Goal: Task Accomplishment & Management: Use online tool/utility

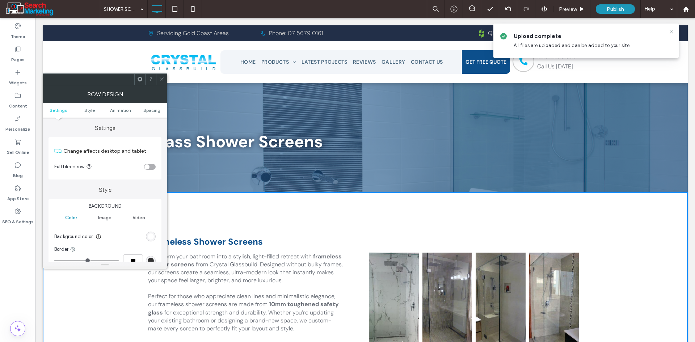
click at [161, 75] on div at bounding box center [105, 79] width 124 height 12
click at [157, 77] on div at bounding box center [161, 79] width 11 height 11
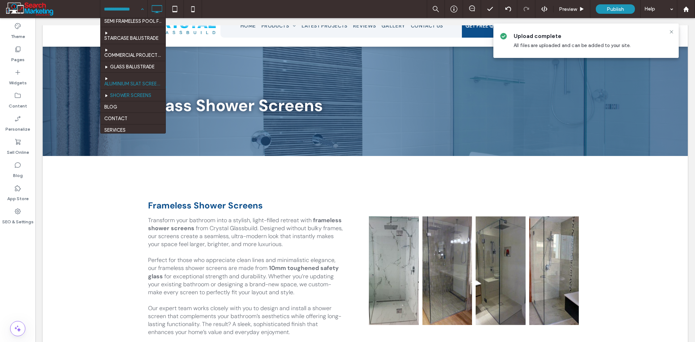
scroll to position [38, 0]
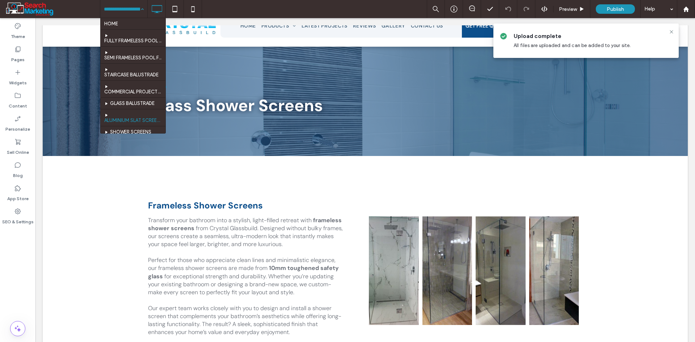
drag, startPoint x: 127, startPoint y: 4, endPoint x: 120, endPoint y: 32, distance: 29.5
click at [127, 4] on input at bounding box center [122, 9] width 36 height 18
click at [129, 11] on input at bounding box center [122, 9] width 36 height 18
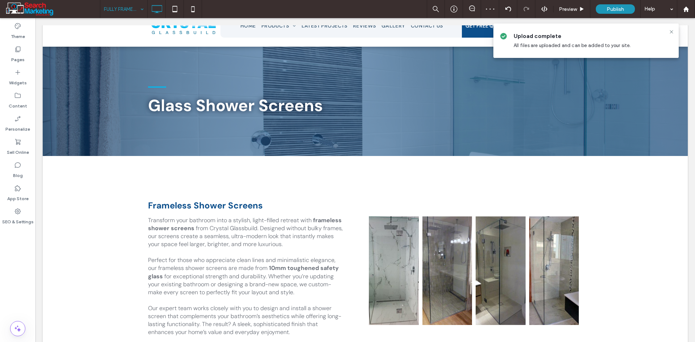
click at [135, 9] on input at bounding box center [122, 9] width 36 height 18
click at [118, 4] on input at bounding box center [122, 9] width 36 height 18
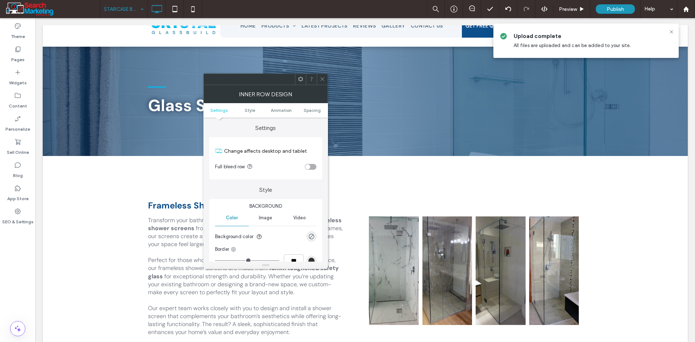
click at [322, 79] on use at bounding box center [322, 79] width 4 height 4
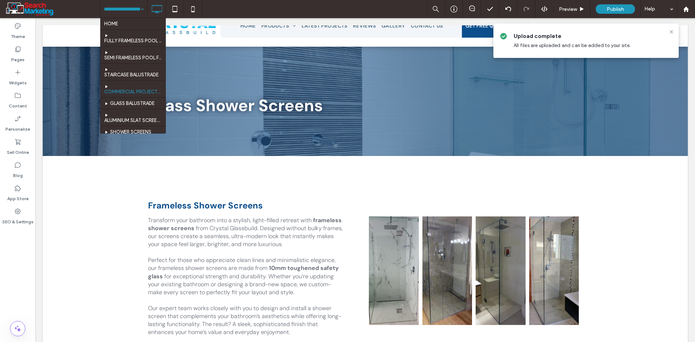
click at [128, 7] on input at bounding box center [122, 9] width 36 height 18
click at [118, 8] on input at bounding box center [122, 9] width 36 height 18
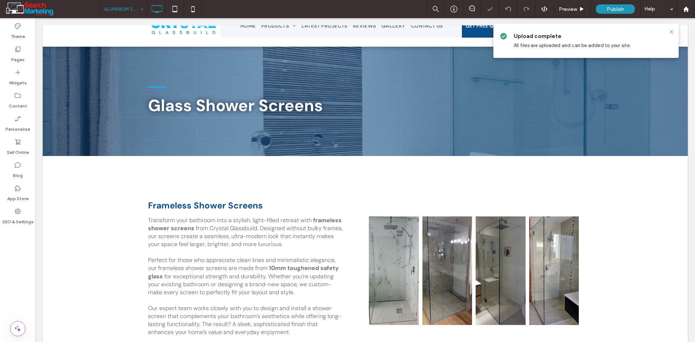
click at [124, 11] on input at bounding box center [122, 9] width 36 height 18
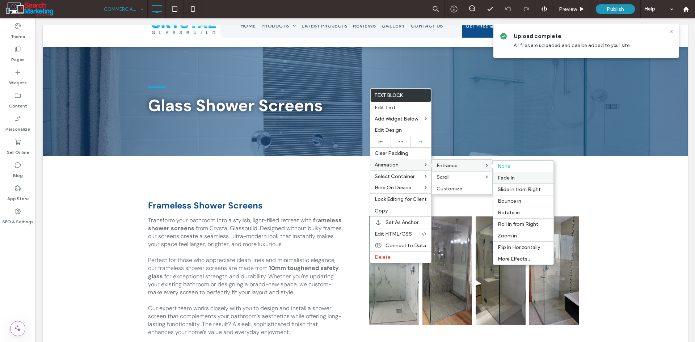
click at [512, 180] on span "Fade In" at bounding box center [505, 178] width 17 height 6
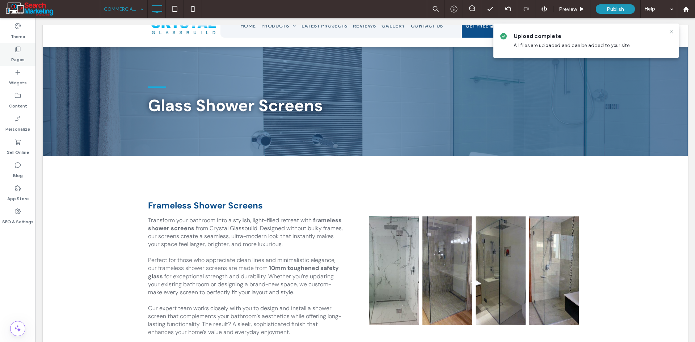
click at [23, 55] on label "Pages" at bounding box center [17, 58] width 13 height 10
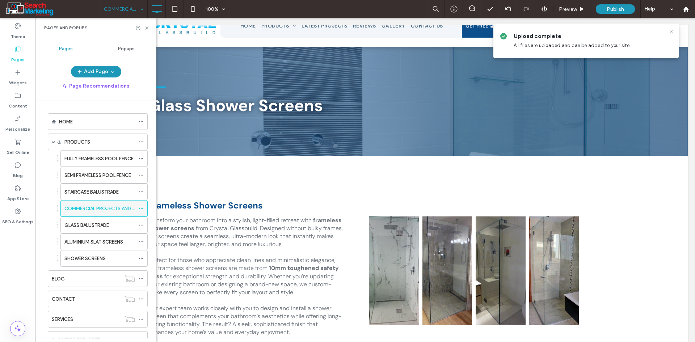
click at [139, 208] on icon at bounding box center [141, 208] width 5 height 5
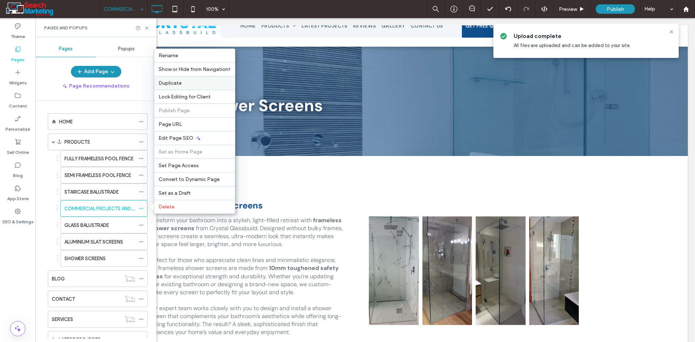
click at [183, 82] on label "Duplicate" at bounding box center [194, 83] width 72 height 6
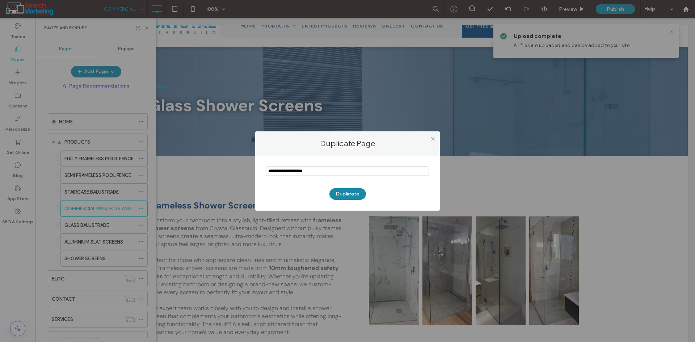
type input "**********"
click at [344, 194] on button "Duplicate" at bounding box center [347, 194] width 37 height 12
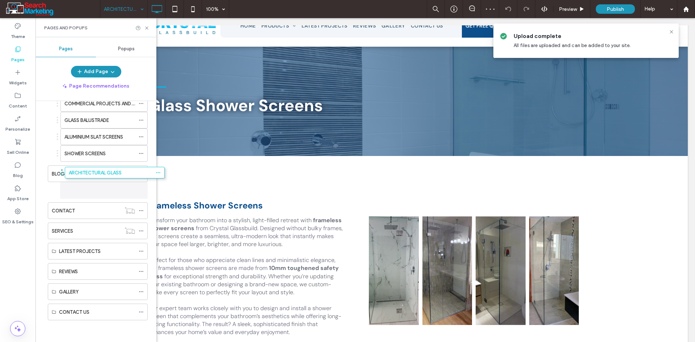
scroll to position [105, 0]
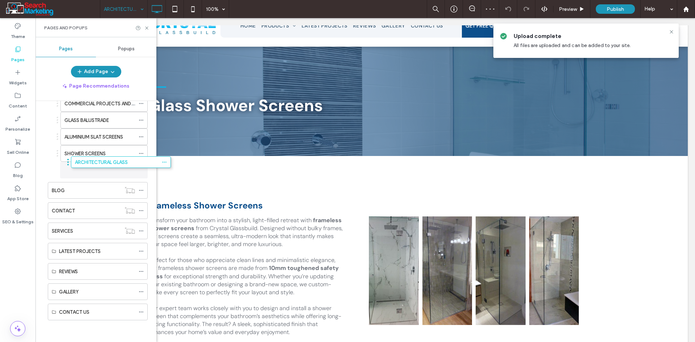
drag, startPoint x: 44, startPoint y: 312, endPoint x: 68, endPoint y: 165, distance: 149.1
click at [147, 25] on icon at bounding box center [146, 27] width 5 height 5
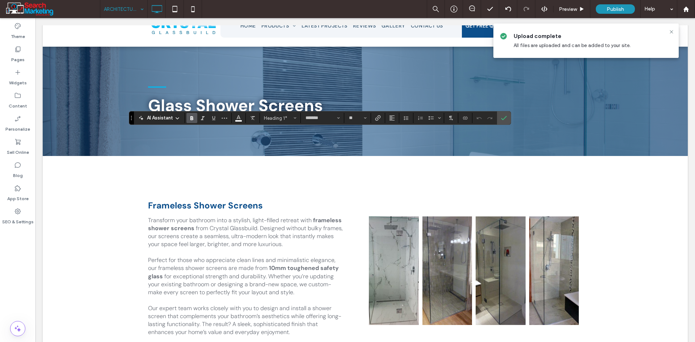
type input "**"
click at [498, 120] on label "Confirm" at bounding box center [503, 117] width 11 height 13
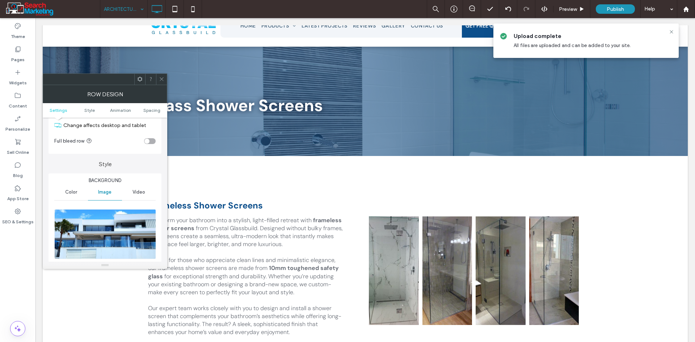
scroll to position [72, 0]
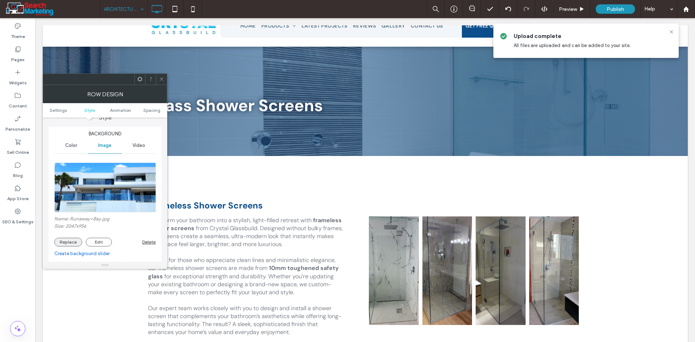
click at [72, 242] on button "Replace" at bounding box center [68, 242] width 28 height 9
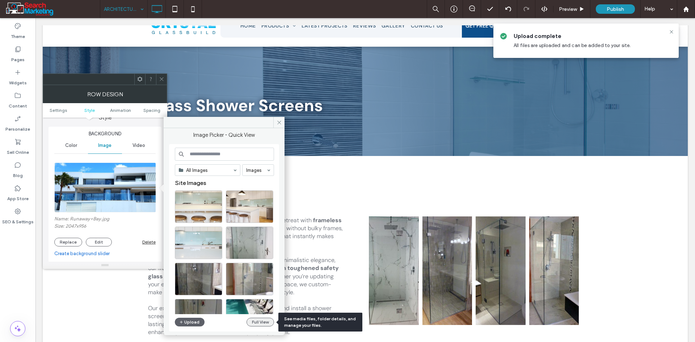
click at [253, 322] on button "Full View" at bounding box center [259, 322] width 27 height 9
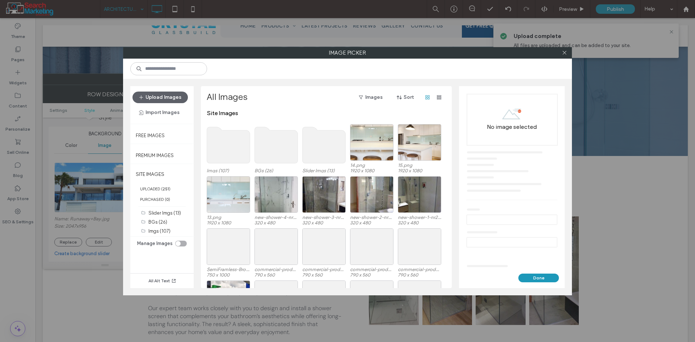
click at [232, 148] on use at bounding box center [228, 145] width 43 height 36
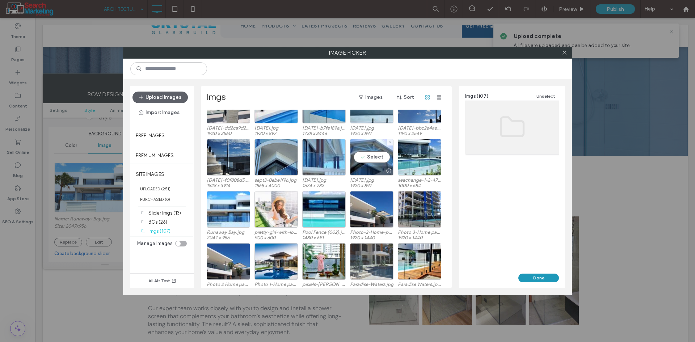
scroll to position [254, 0]
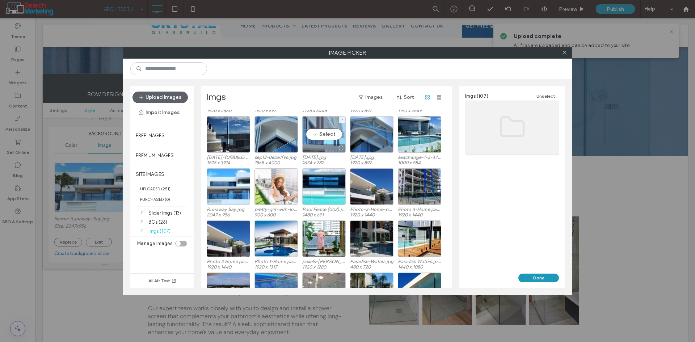
click at [337, 133] on div "Select" at bounding box center [323, 134] width 43 height 37
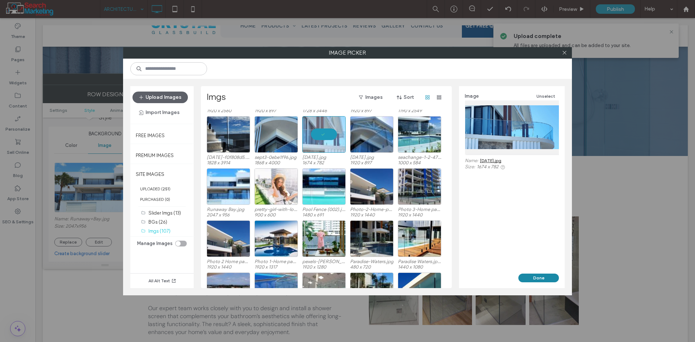
click at [527, 278] on button "Done" at bounding box center [538, 278] width 41 height 9
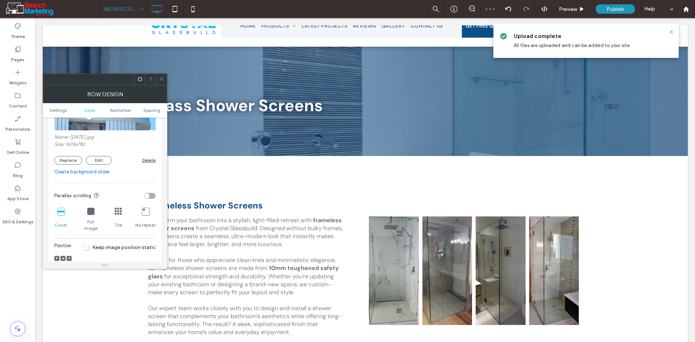
scroll to position [181, 0]
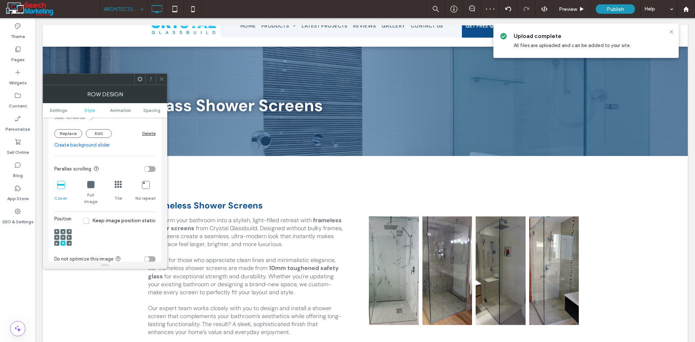
click at [63, 237] on use at bounding box center [62, 237] width 1 height 1
click at [160, 78] on icon at bounding box center [161, 78] width 5 height 5
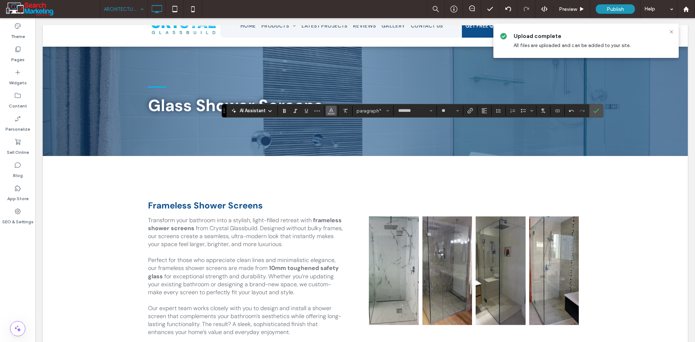
click at [330, 109] on icon "Color" at bounding box center [331, 110] width 6 height 6
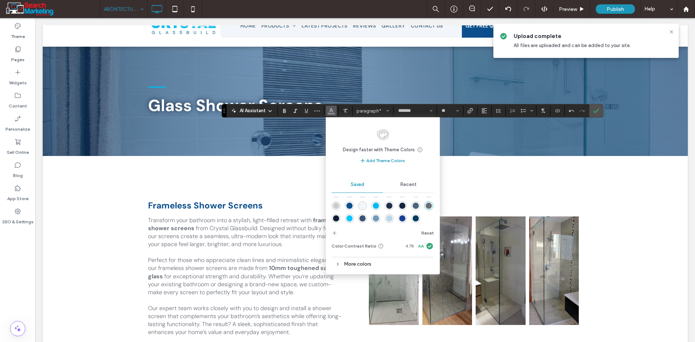
scroll to position [24, 0]
click at [412, 217] on div "rgba(3,59,93,1)" at bounding box center [415, 218] width 6 height 6
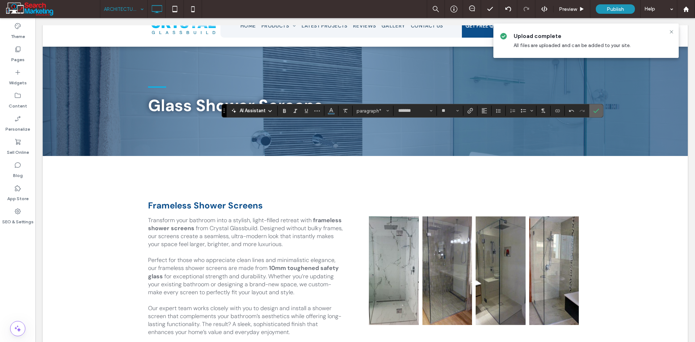
click at [597, 111] on icon "Confirm" at bounding box center [596, 111] width 6 height 6
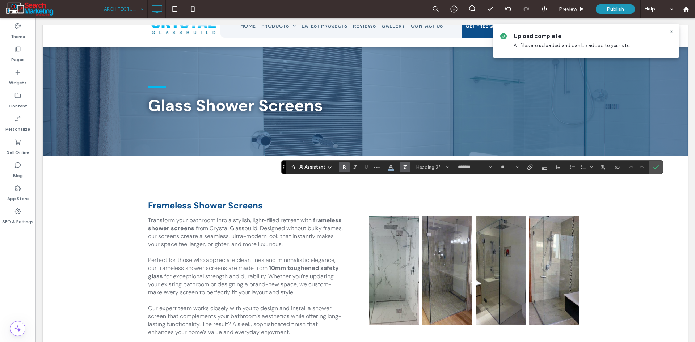
type input "**"
click at [654, 169] on icon "Confirm" at bounding box center [656, 167] width 6 height 6
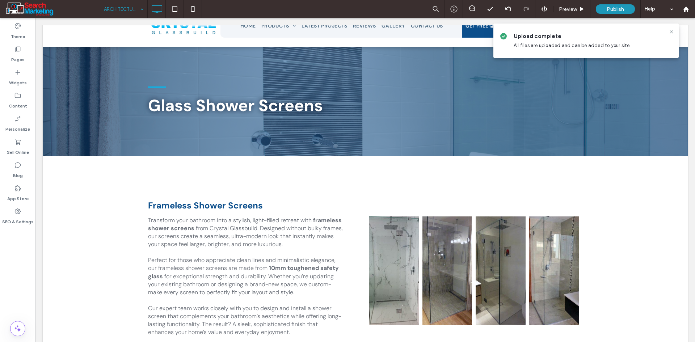
type input "*******"
type input "**"
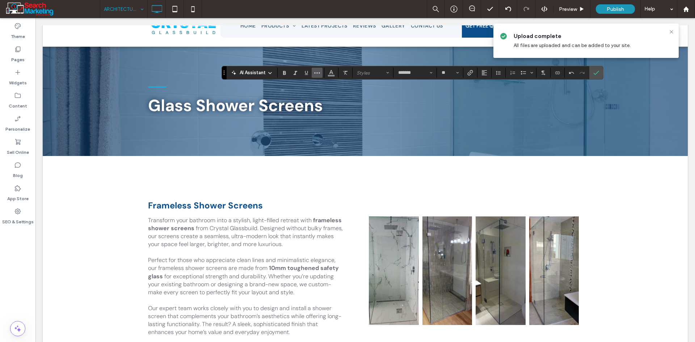
click at [318, 72] on icon "More" at bounding box center [317, 73] width 6 height 6
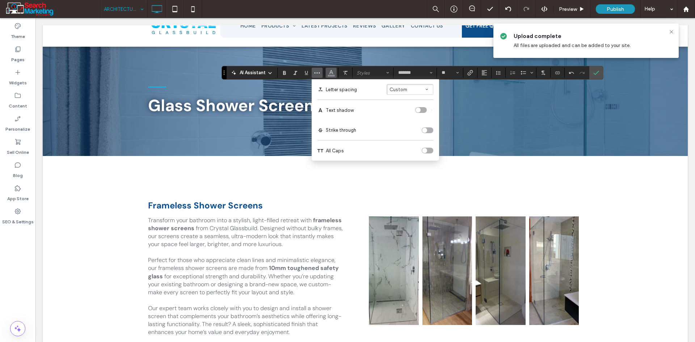
click at [331, 72] on icon "Color" at bounding box center [331, 72] width 6 height 6
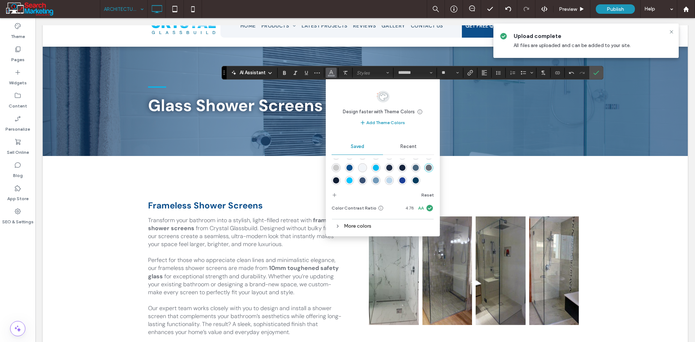
click at [412, 180] on div "rgba(3,59,93,1)" at bounding box center [415, 180] width 6 height 6
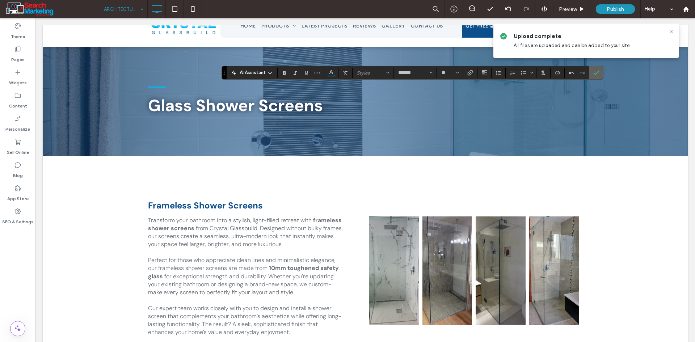
click at [595, 73] on icon "Confirm" at bounding box center [596, 73] width 6 height 6
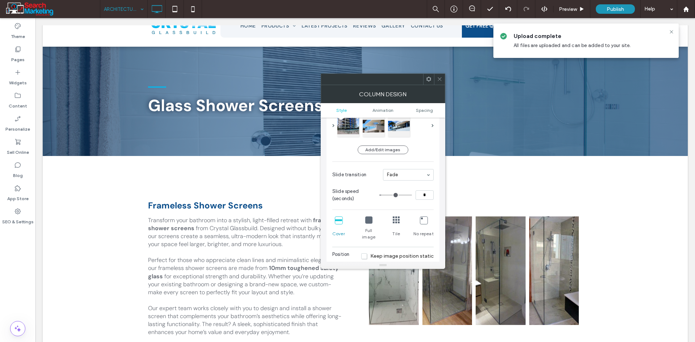
scroll to position [36, 0]
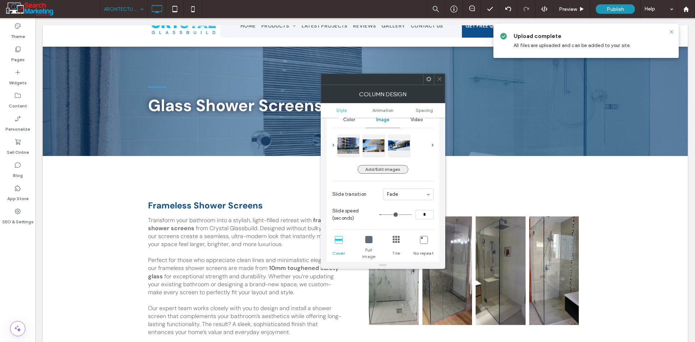
click at [397, 170] on button "Add/Edit images" at bounding box center [382, 169] width 51 height 9
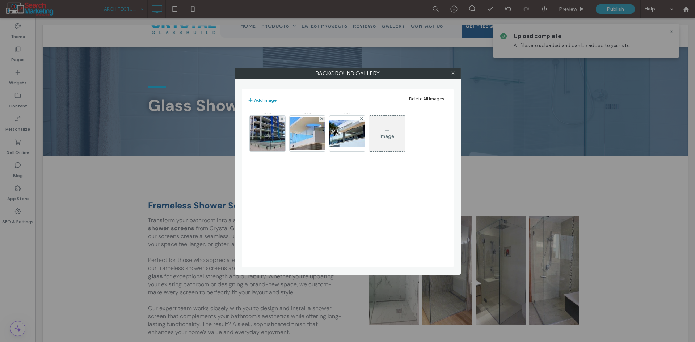
click at [431, 98] on div "Delete All Images" at bounding box center [426, 98] width 35 height 5
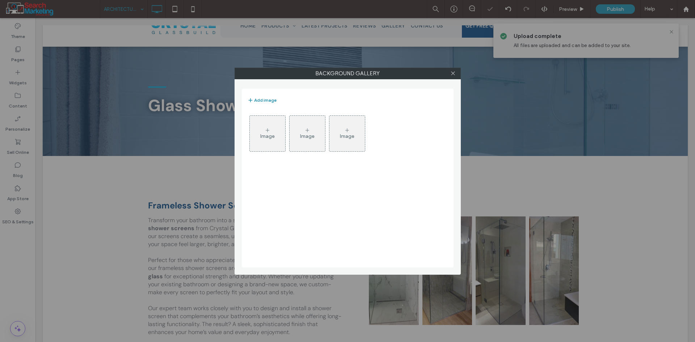
click at [265, 98] on button "Add image" at bounding box center [261, 100] width 29 height 9
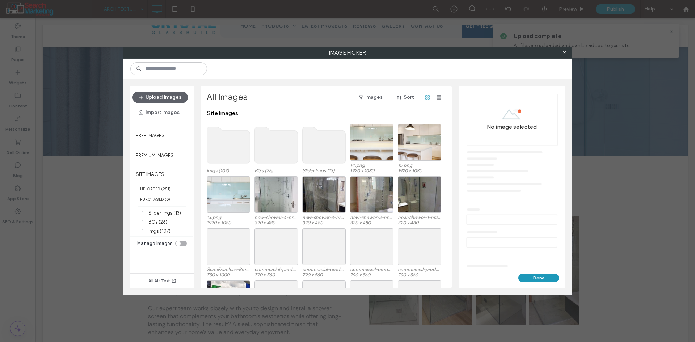
click at [224, 153] on use at bounding box center [228, 145] width 43 height 36
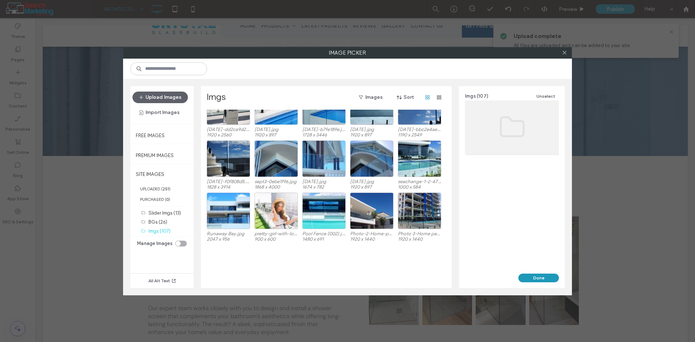
scroll to position [253, 0]
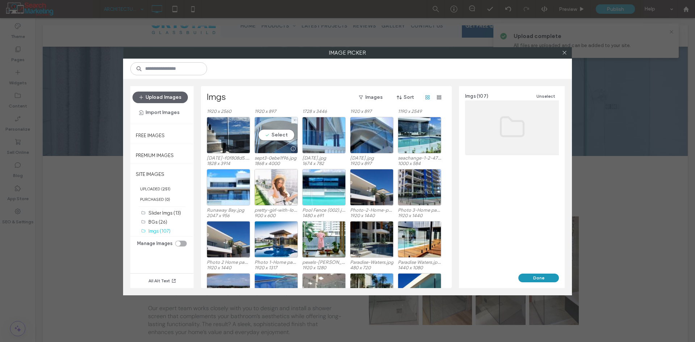
click at [278, 134] on div "Select" at bounding box center [275, 135] width 43 height 37
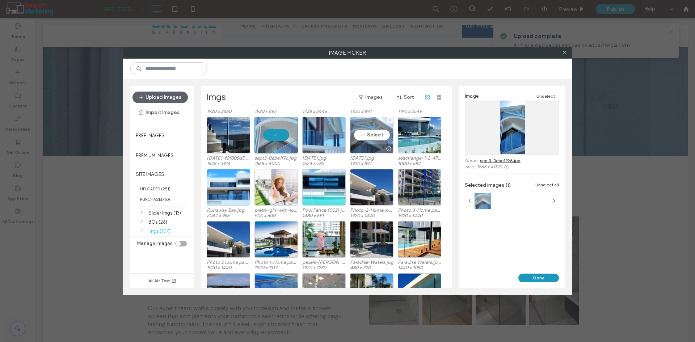
click at [386, 134] on div "Select" at bounding box center [371, 135] width 43 height 37
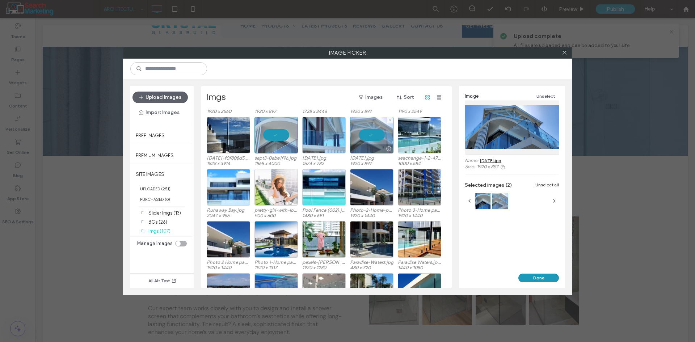
click at [380, 137] on div at bounding box center [371, 135] width 43 height 37
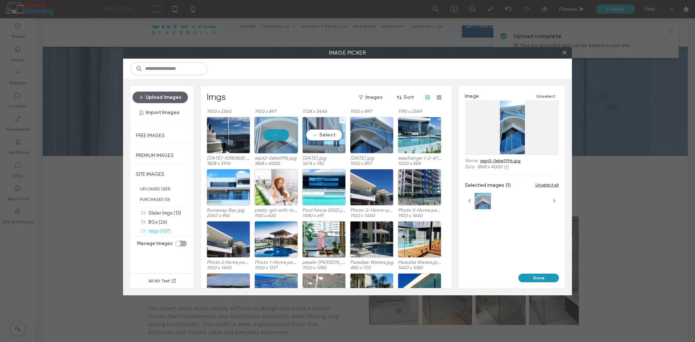
click at [321, 136] on div "Select" at bounding box center [323, 135] width 43 height 37
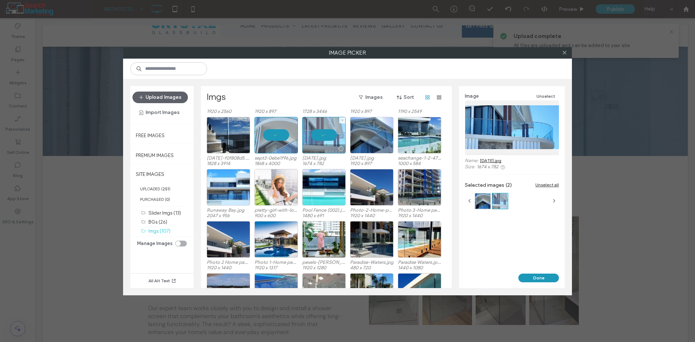
click at [335, 139] on div at bounding box center [323, 135] width 43 height 37
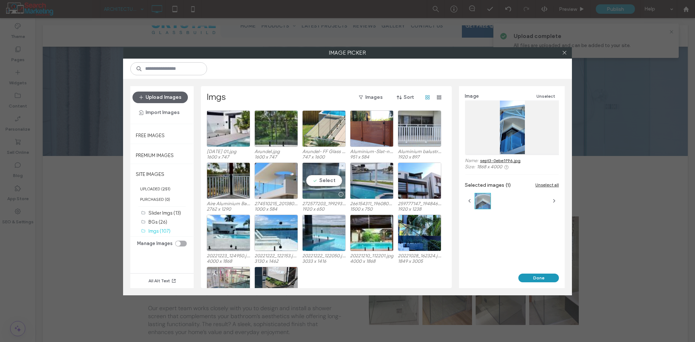
scroll to position [956, 0]
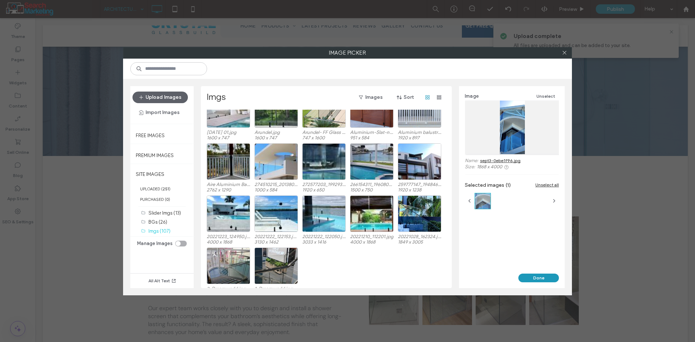
click at [531, 275] on button "Done" at bounding box center [538, 278] width 41 height 9
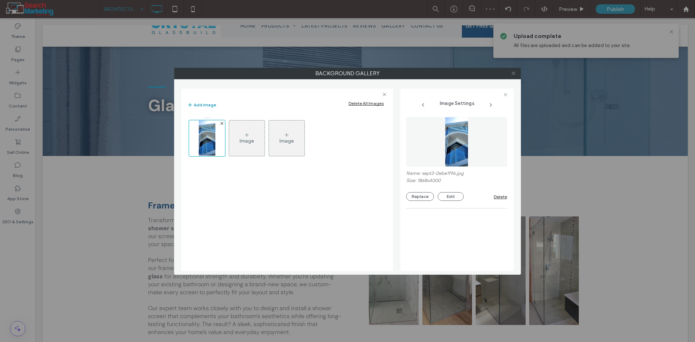
click at [514, 68] on span at bounding box center [512, 73] width 5 height 11
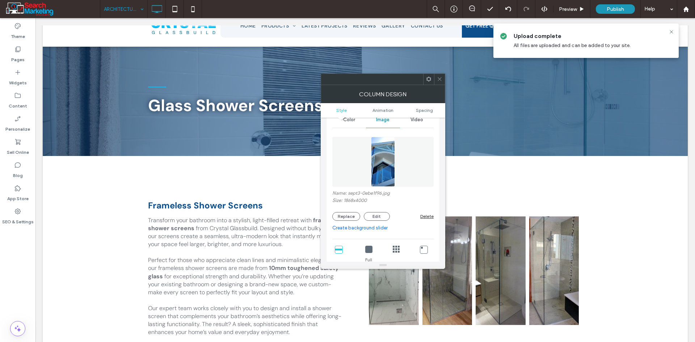
scroll to position [109, 0]
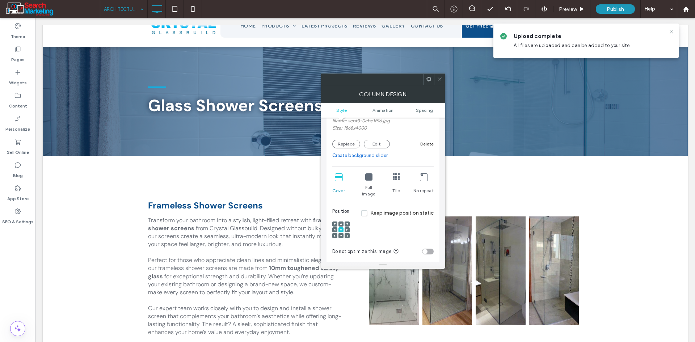
click at [341, 223] on icon at bounding box center [341, 224] width 2 height 2
click at [438, 78] on icon at bounding box center [439, 78] width 5 height 5
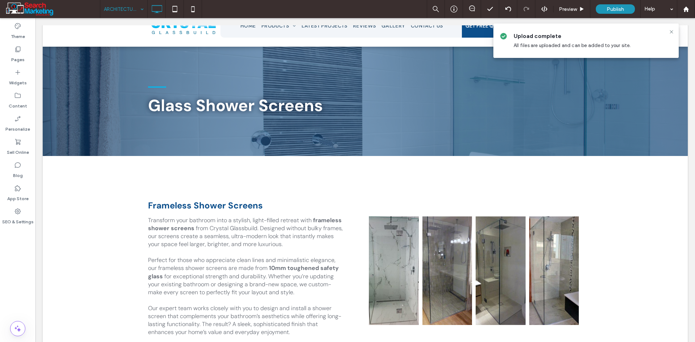
type input "*******"
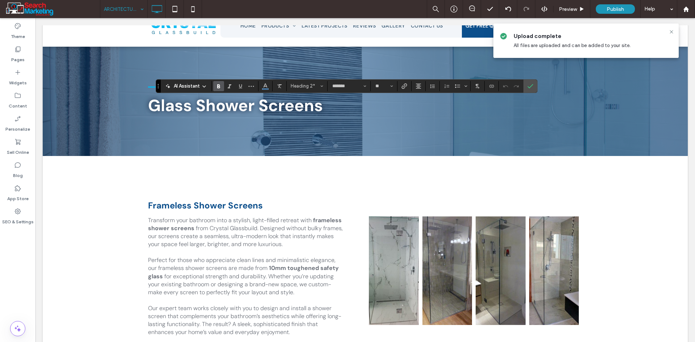
type input "**"
click at [526, 85] on label "Confirm" at bounding box center [530, 86] width 11 height 13
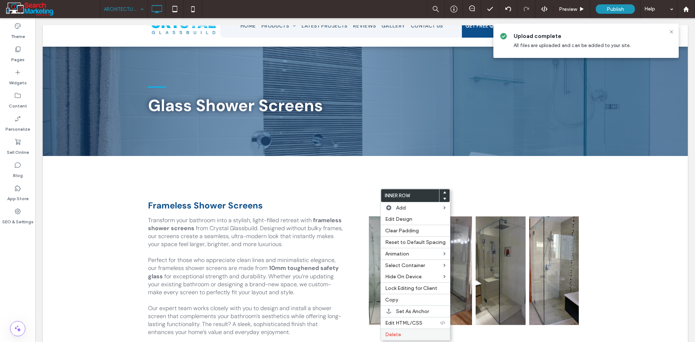
click at [405, 336] on label "Delete" at bounding box center [415, 334] width 60 height 6
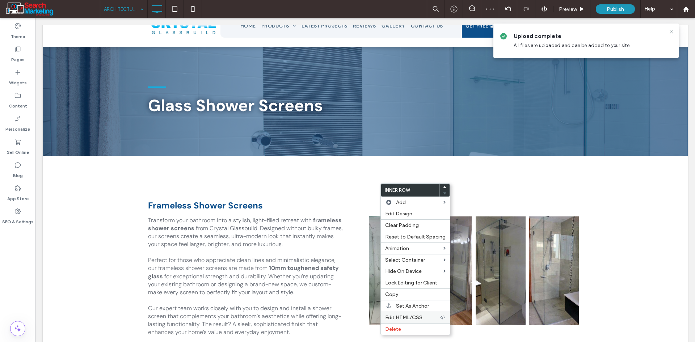
click at [398, 329] on span "Delete" at bounding box center [393, 329] width 16 height 6
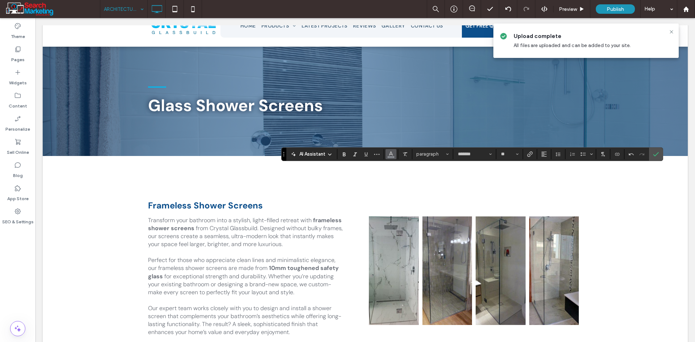
click at [387, 153] on button "Color" at bounding box center [390, 154] width 11 height 10
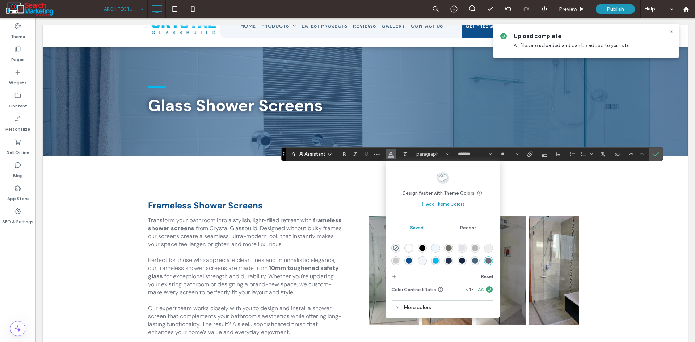
scroll to position [24, 0]
click at [472, 264] on div "rgba(3,59,93,1)" at bounding box center [475, 262] width 6 height 6
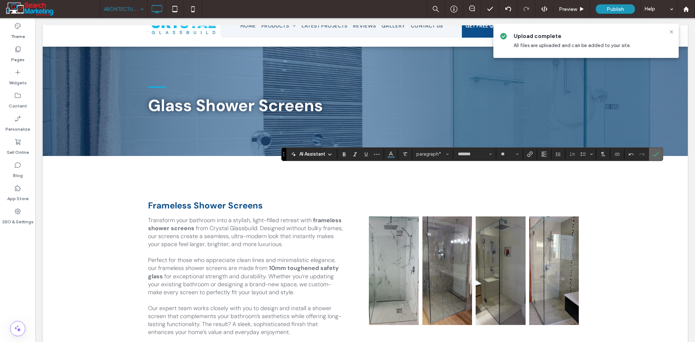
click at [658, 156] on label "Confirm" at bounding box center [655, 154] width 11 height 13
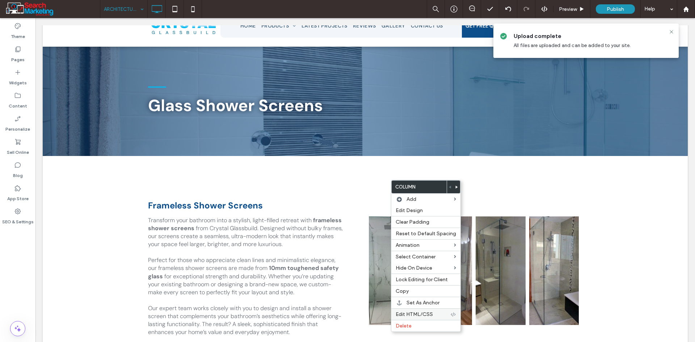
drag, startPoint x: 410, startPoint y: 325, endPoint x: 417, endPoint y: 314, distance: 13.2
click at [410, 325] on span "Delete" at bounding box center [403, 326] width 16 height 6
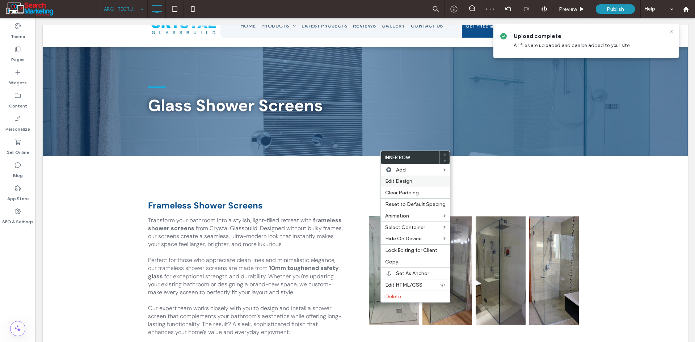
click at [399, 183] on span "Edit Design" at bounding box center [398, 181] width 27 height 6
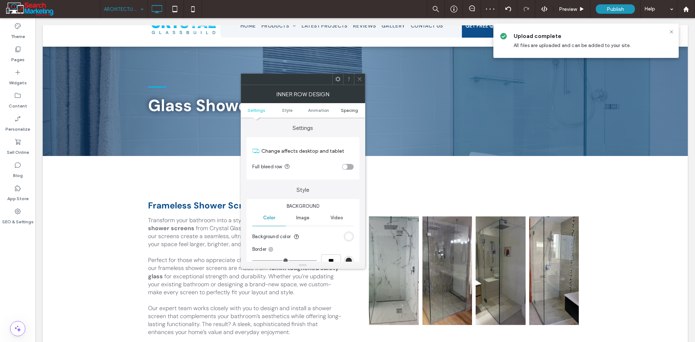
click at [348, 110] on span "Spacing" at bounding box center [349, 109] width 17 height 5
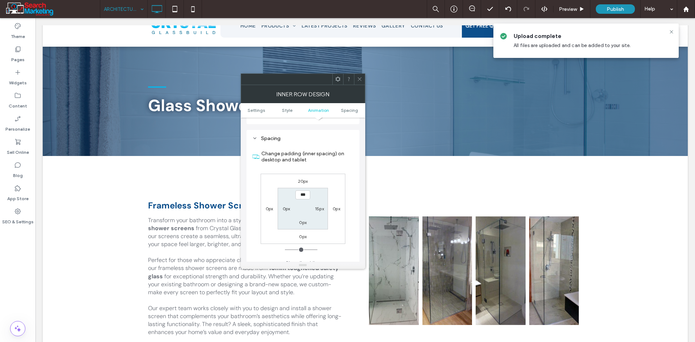
scroll to position [232, 0]
type input "****"
click at [283, 202] on label "0px" at bounding box center [287, 201] width 8 height 5
type input "*"
type input "**"
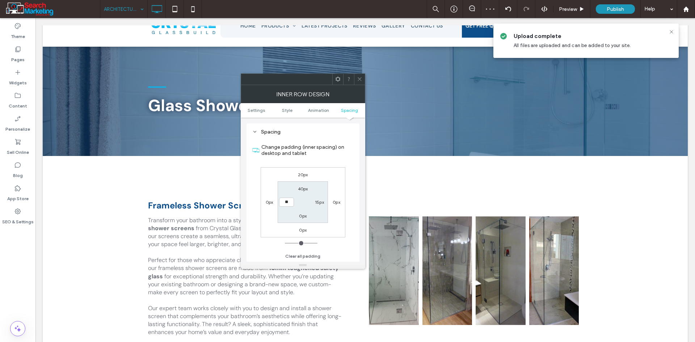
type input "**"
type input "****"
click at [318, 203] on label "15px" at bounding box center [319, 201] width 9 height 5
type input "**"
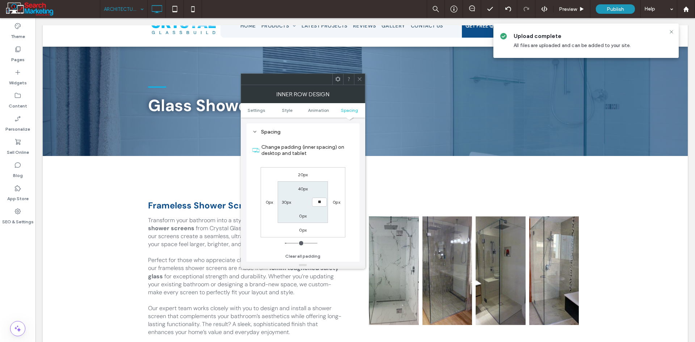
type input "**"
type input "****"
click at [298, 217] on div "0px" at bounding box center [302, 215] width 17 height 7
click at [300, 217] on label "0px" at bounding box center [303, 215] width 8 height 5
type input "*"
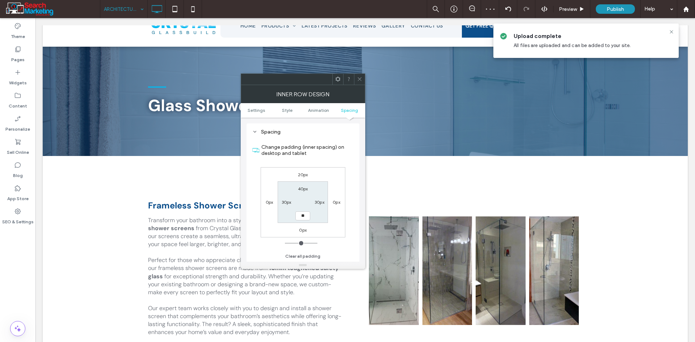
type input "**"
type input "****"
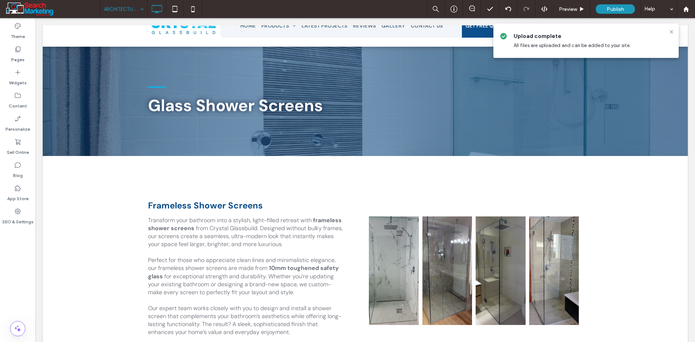
type input "*******"
type input "**"
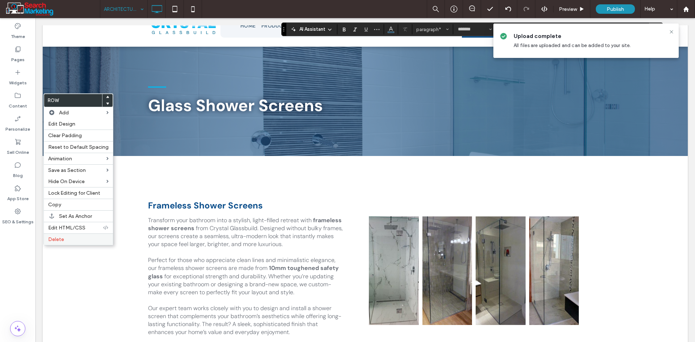
click at [58, 237] on span "Delete" at bounding box center [56, 239] width 16 height 6
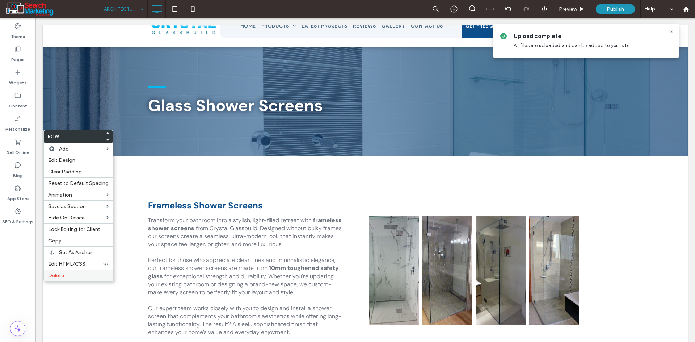
drag, startPoint x: 63, startPoint y: 275, endPoint x: 91, endPoint y: 219, distance: 62.6
click at [63, 275] on span "Delete" at bounding box center [56, 275] width 16 height 6
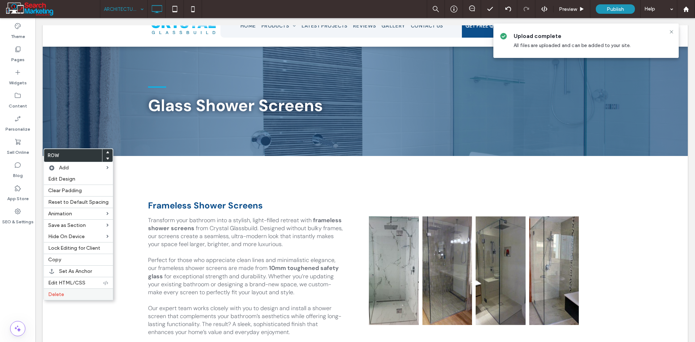
click at [64, 295] on label "Delete" at bounding box center [78, 294] width 60 height 6
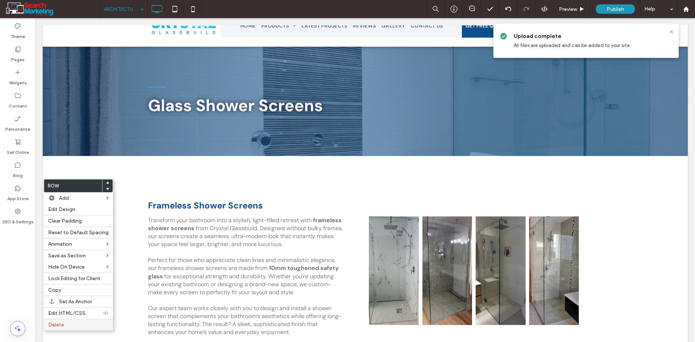
click at [58, 326] on span "Delete" at bounding box center [56, 325] width 16 height 6
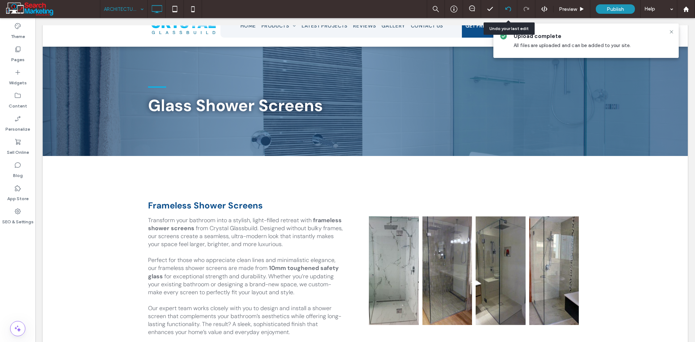
click at [508, 10] on icon at bounding box center [508, 9] width 6 height 6
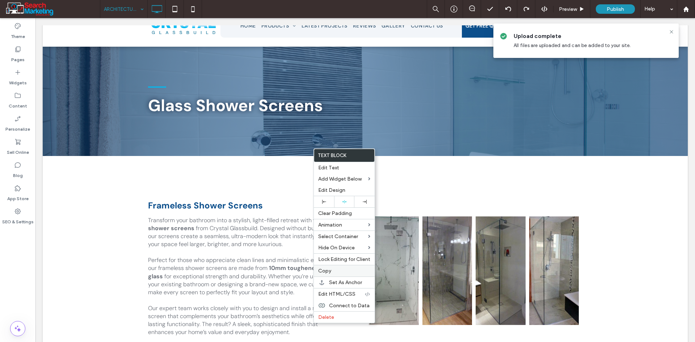
drag, startPoint x: 329, startPoint y: 272, endPoint x: 334, endPoint y: 270, distance: 5.3
click at [329, 272] on span "Copy" at bounding box center [324, 271] width 13 height 6
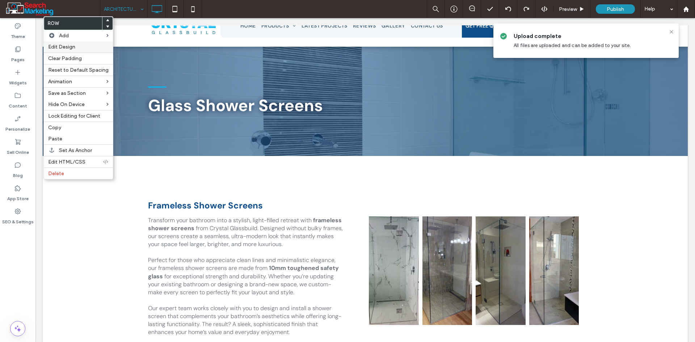
click at [80, 46] on label "Edit Design" at bounding box center [78, 47] width 60 height 6
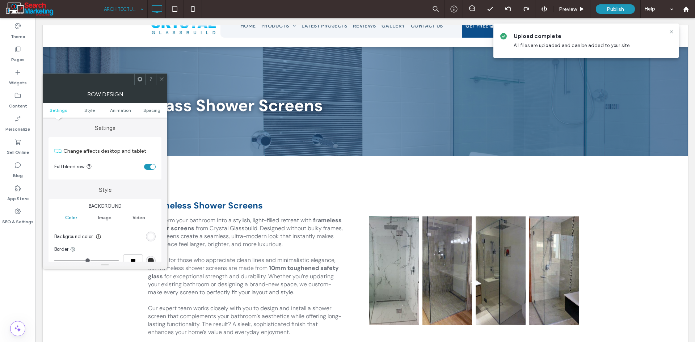
drag, startPoint x: 148, startPoint y: 164, endPoint x: 145, endPoint y: 167, distance: 4.1
click at [148, 165] on div "toggle" at bounding box center [150, 167] width 12 height 6
click at [158, 80] on div at bounding box center [161, 79] width 11 height 11
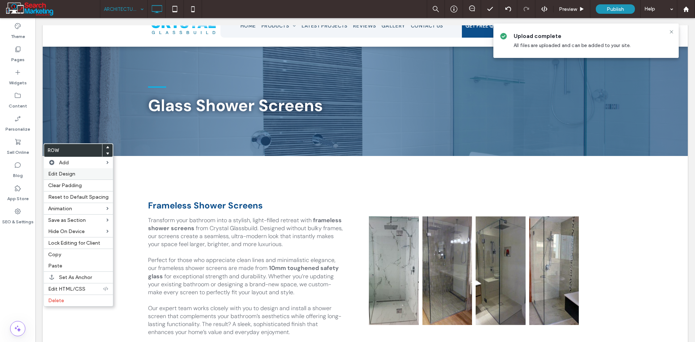
click at [70, 174] on span "Edit Design" at bounding box center [61, 174] width 27 height 6
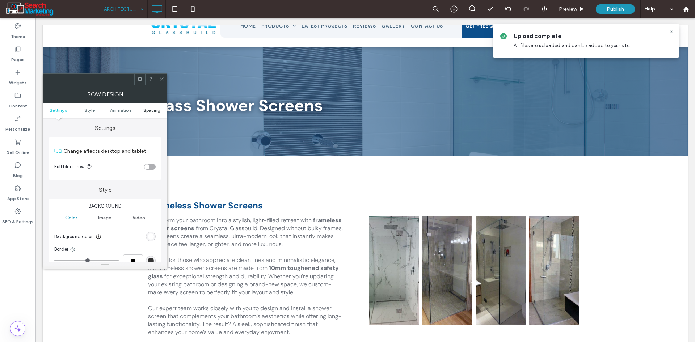
click at [153, 111] on span "Spacing" at bounding box center [151, 109] width 17 height 5
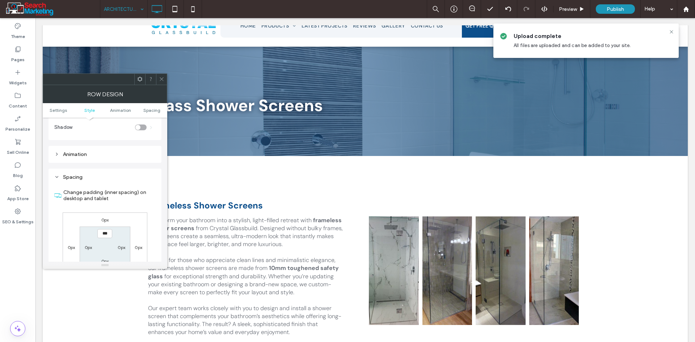
scroll to position [204, 0]
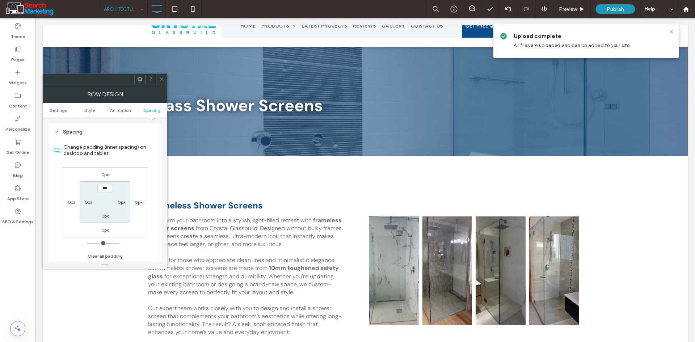
click at [106, 215] on label "0px" at bounding box center [105, 215] width 8 height 5
type input "**"
type input "****"
drag, startPoint x: 160, startPoint y: 80, endPoint x: 156, endPoint y: 81, distance: 4.8
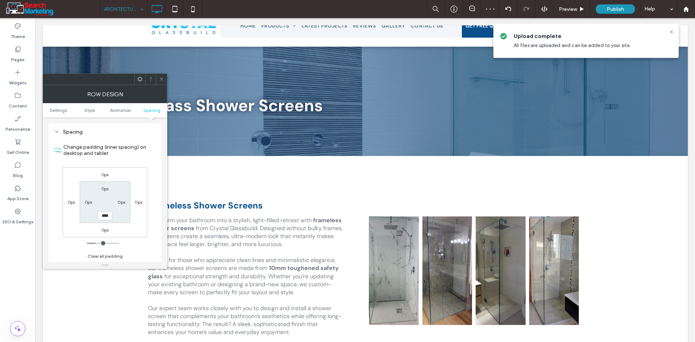
click at [160, 81] on icon at bounding box center [161, 78] width 5 height 5
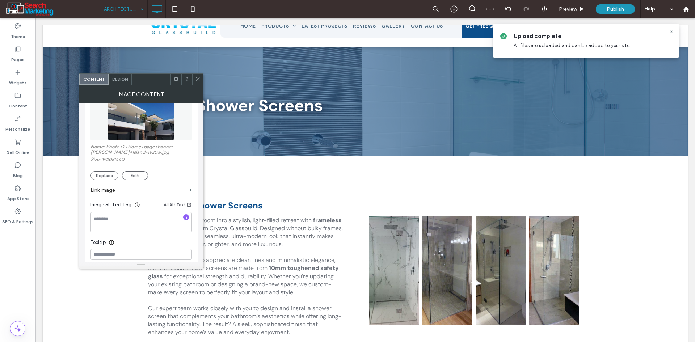
scroll to position [109, 0]
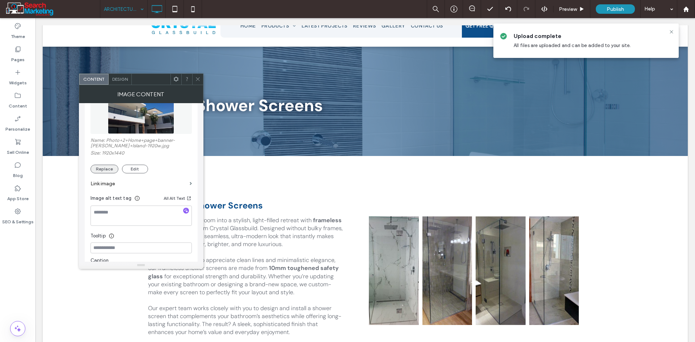
click at [106, 170] on button "Replace" at bounding box center [104, 169] width 28 height 9
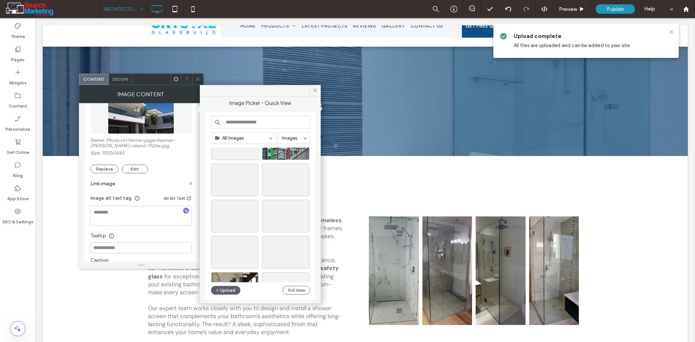
scroll to position [310, 0]
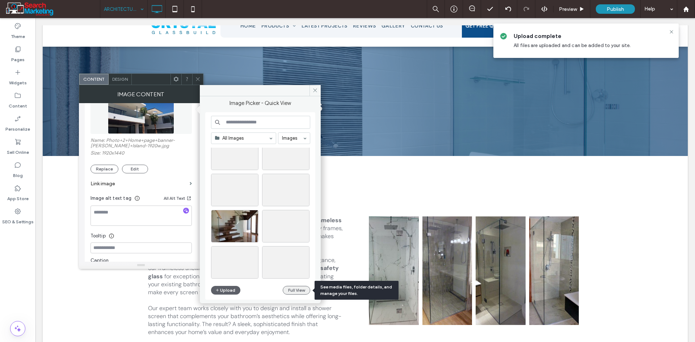
click at [298, 290] on button "Full View" at bounding box center [296, 290] width 27 height 9
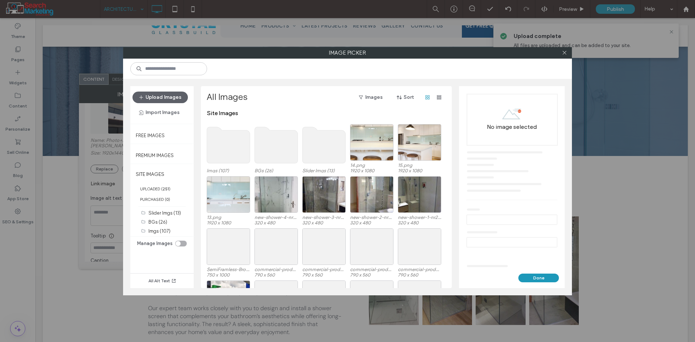
click at [238, 141] on use at bounding box center [228, 145] width 43 height 36
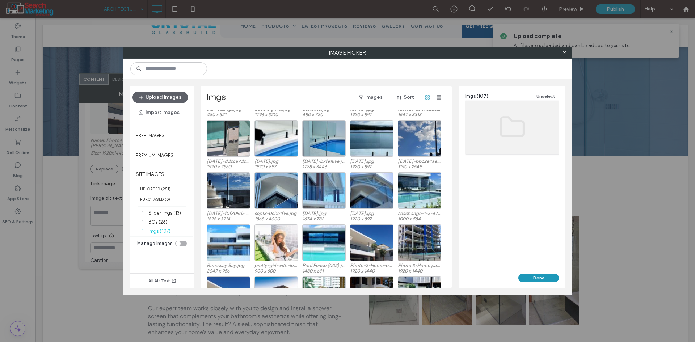
scroll to position [182, 0]
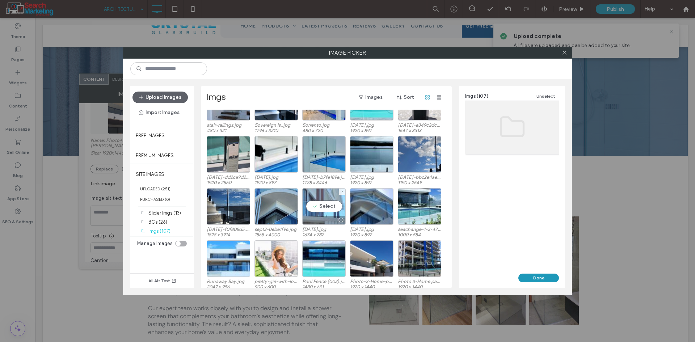
click at [331, 208] on div "Select" at bounding box center [323, 206] width 43 height 37
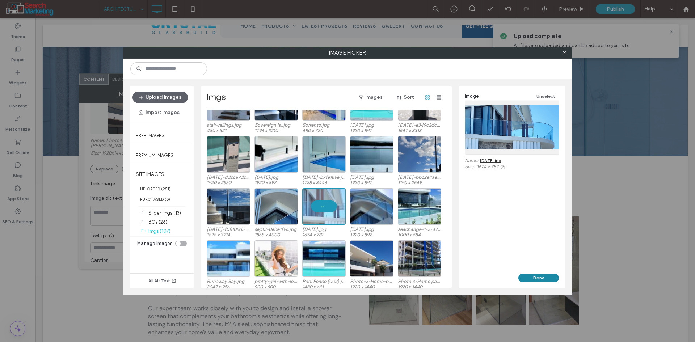
click at [524, 274] on button "Done" at bounding box center [538, 278] width 41 height 9
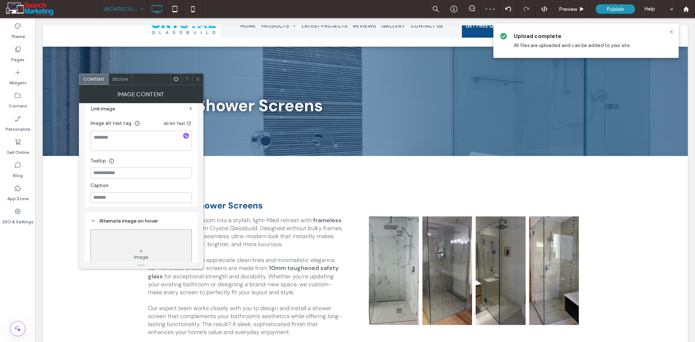
scroll to position [181, 0]
click at [195, 75] on span at bounding box center [197, 79] width 5 height 11
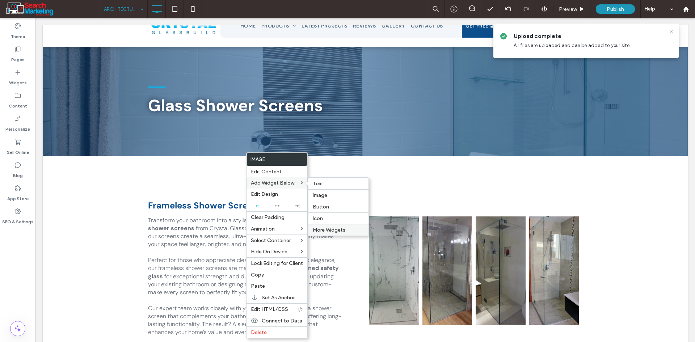
click at [337, 229] on span "More Widgets" at bounding box center [329, 230] width 33 height 6
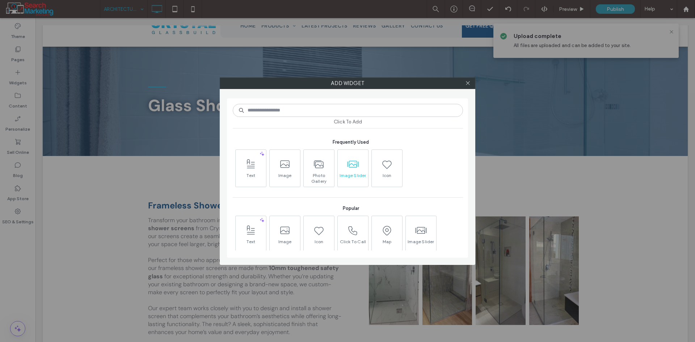
click at [347, 181] on span "Image Slider" at bounding box center [353, 178] width 30 height 10
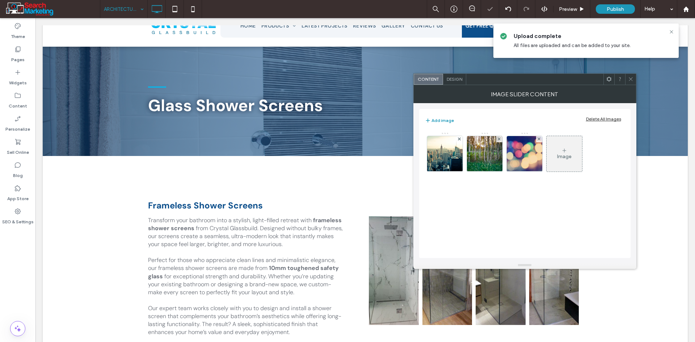
drag, startPoint x: 630, startPoint y: 79, endPoint x: 453, endPoint y: 97, distance: 178.1
click at [629, 79] on icon at bounding box center [630, 78] width 5 height 5
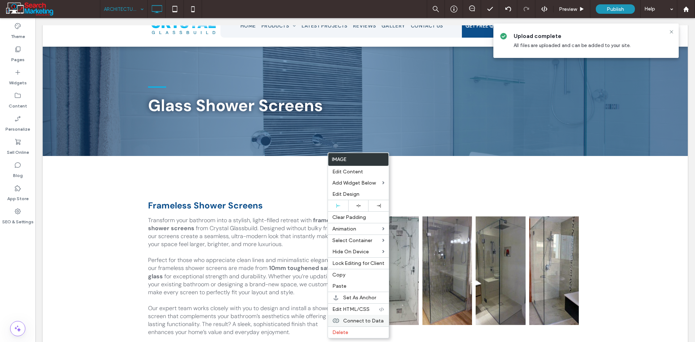
click at [353, 329] on div "Delete" at bounding box center [358, 332] width 61 height 12
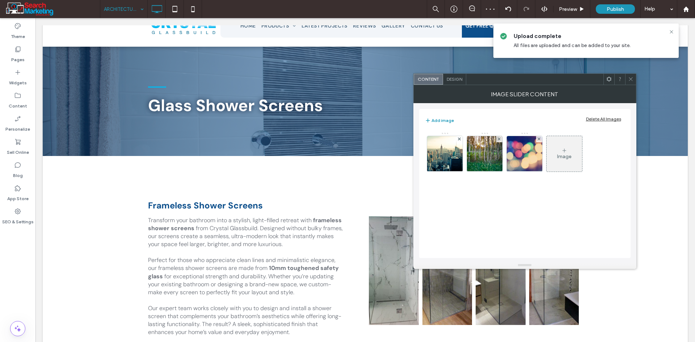
click at [451, 83] on div "Design" at bounding box center [454, 79] width 23 height 11
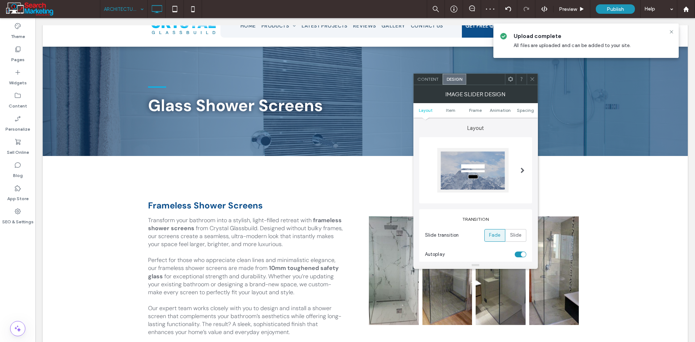
click at [511, 160] on div at bounding box center [475, 170] width 101 height 44
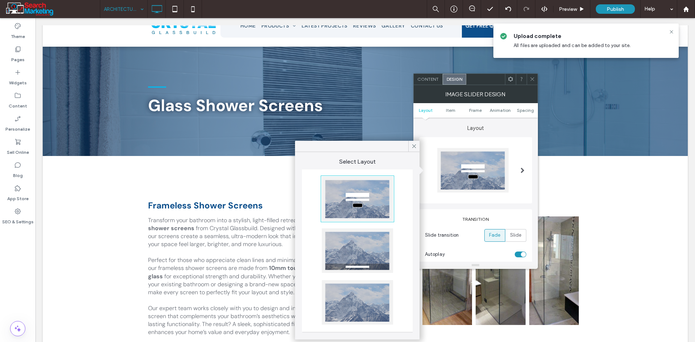
click at [374, 288] on div at bounding box center [357, 302] width 71 height 44
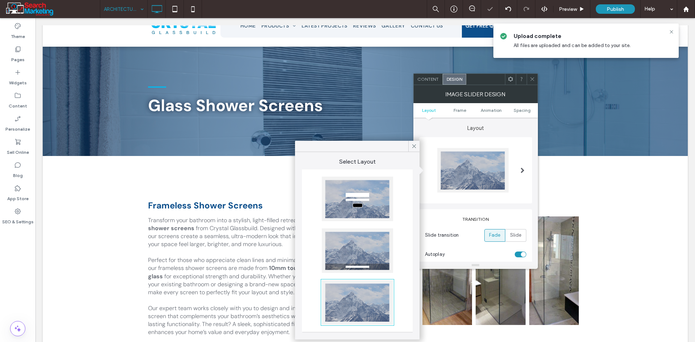
scroll to position [36, 0]
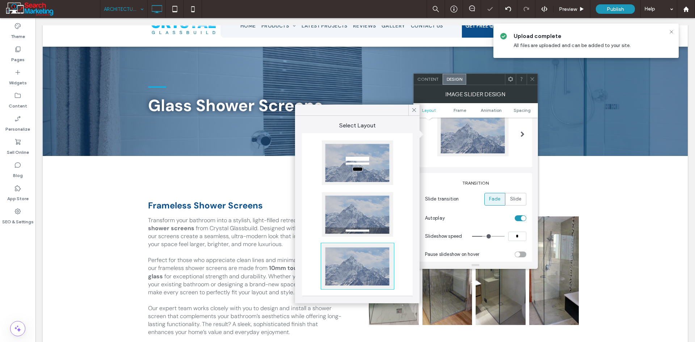
drag, startPoint x: 516, startPoint y: 197, endPoint x: 522, endPoint y: 217, distance: 20.6
click at [516, 197] on span "Slide" at bounding box center [516, 198] width 12 height 7
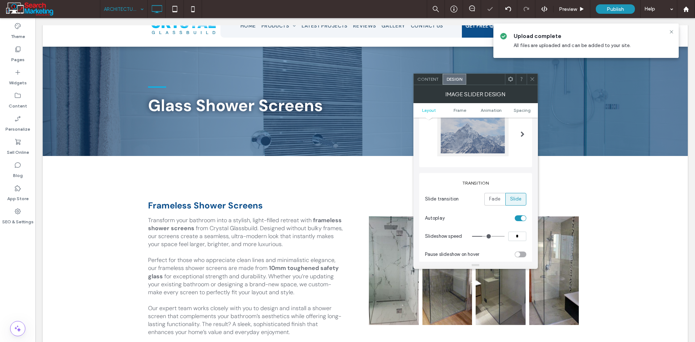
click at [520, 236] on input "*" at bounding box center [517, 236] width 18 height 9
type input "*"
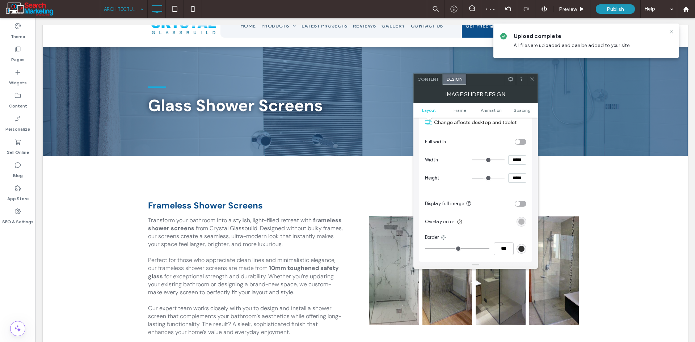
scroll to position [217, 0]
click at [525, 217] on div "rgba(0, 0, 0, 0.25)" at bounding box center [521, 219] width 10 height 10
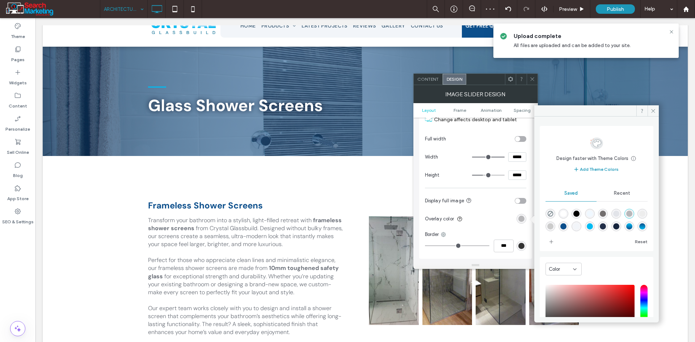
click at [546, 211] on div "rgba(0,0,0,0)" at bounding box center [550, 214] width 10 height 10
type input "*"
type input "**"
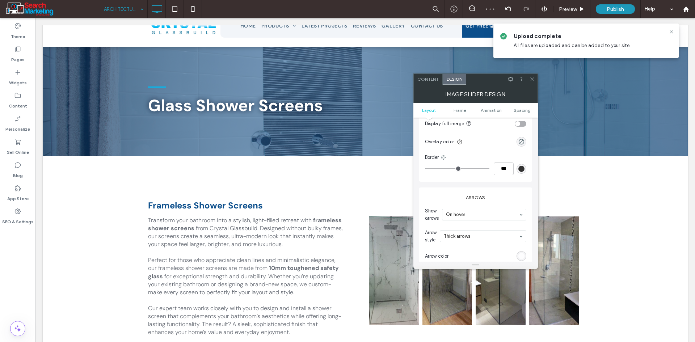
scroll to position [326, 0]
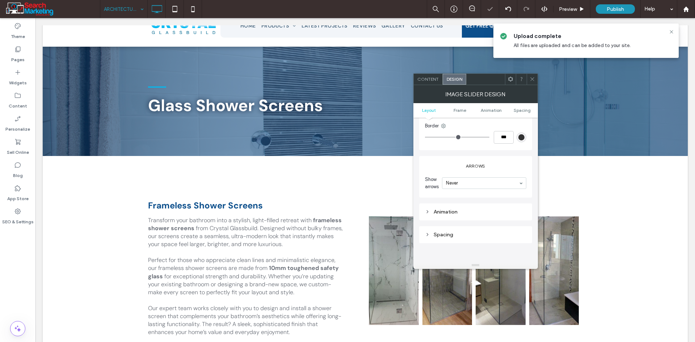
click at [434, 80] on span "Content" at bounding box center [427, 78] width 21 height 5
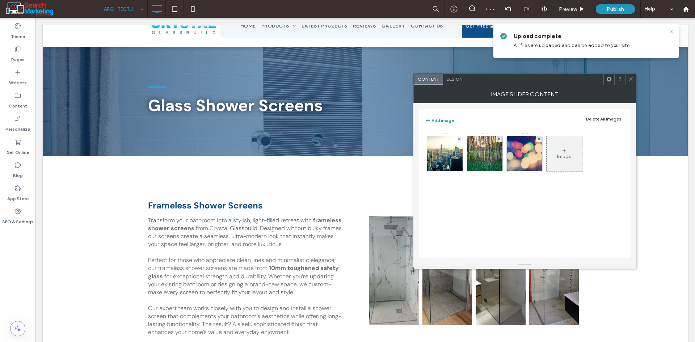
drag, startPoint x: 593, startPoint y: 116, endPoint x: 489, endPoint y: 119, distance: 103.9
click at [592, 115] on div "Add image Delete All Images" at bounding box center [525, 121] width 200 height 16
click at [598, 118] on div "Delete All Images" at bounding box center [603, 118] width 35 height 5
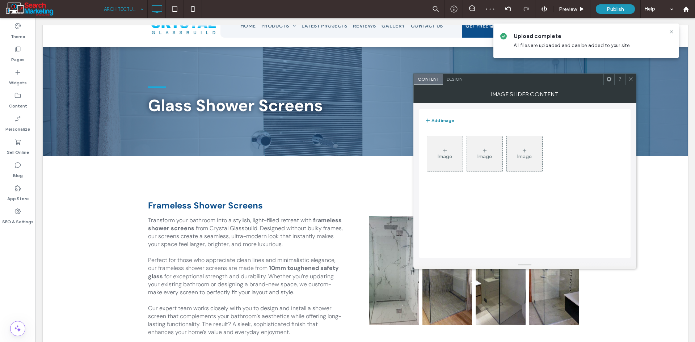
click at [442, 120] on button "Add image" at bounding box center [439, 120] width 29 height 9
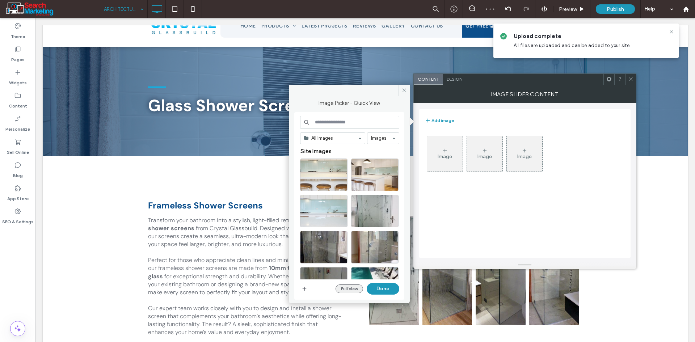
click at [350, 285] on button "Full View" at bounding box center [348, 288] width 27 height 9
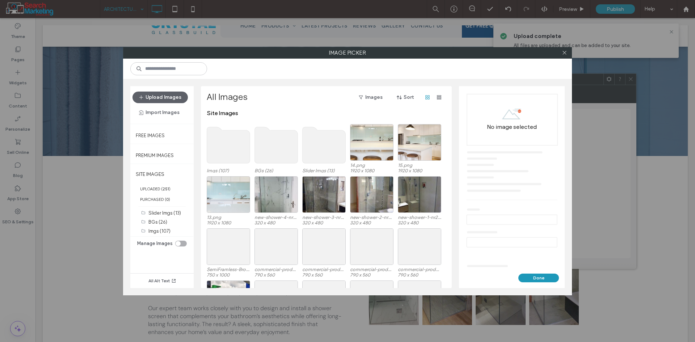
click at [233, 135] on use at bounding box center [228, 145] width 43 height 36
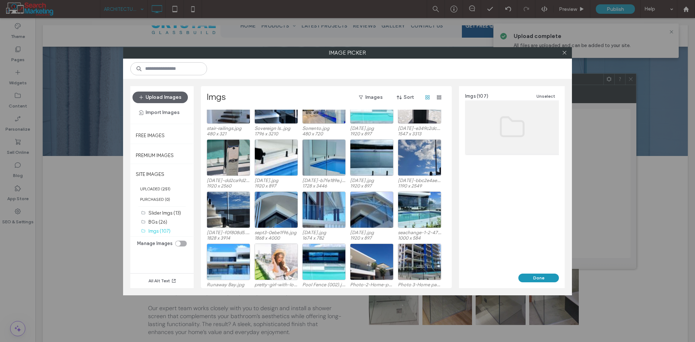
scroll to position [181, 0]
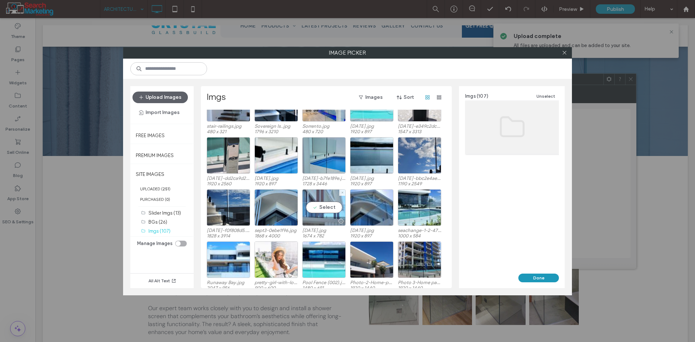
click at [327, 207] on div "Select" at bounding box center [323, 207] width 43 height 37
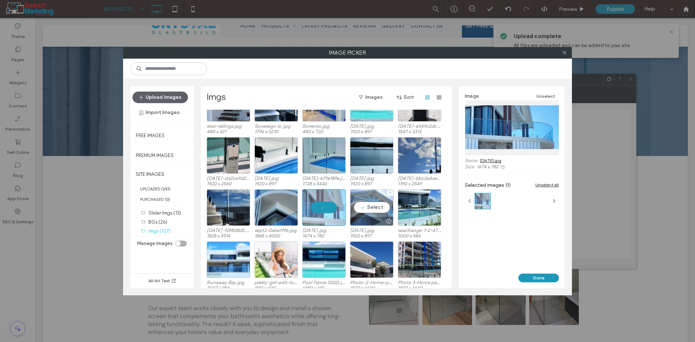
click at [379, 205] on div "Select" at bounding box center [371, 207] width 43 height 37
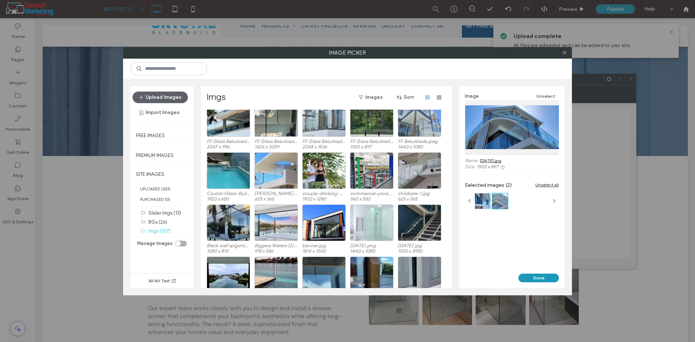
scroll to position [775, 0]
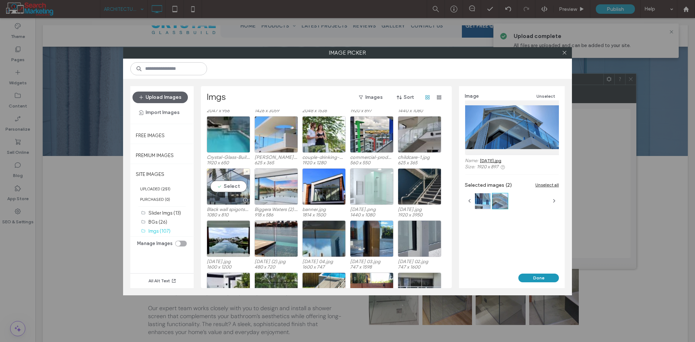
click at [229, 191] on div "Select" at bounding box center [228, 186] width 43 height 37
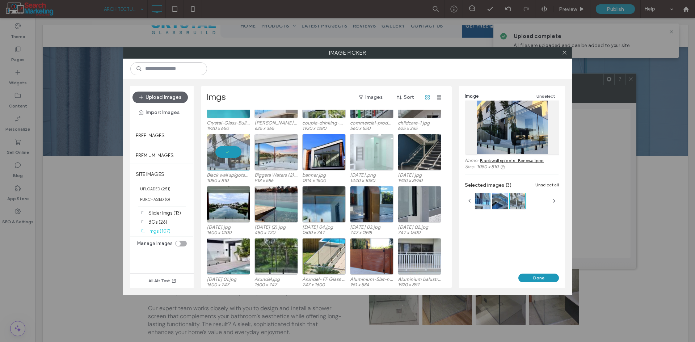
scroll to position [811, 0]
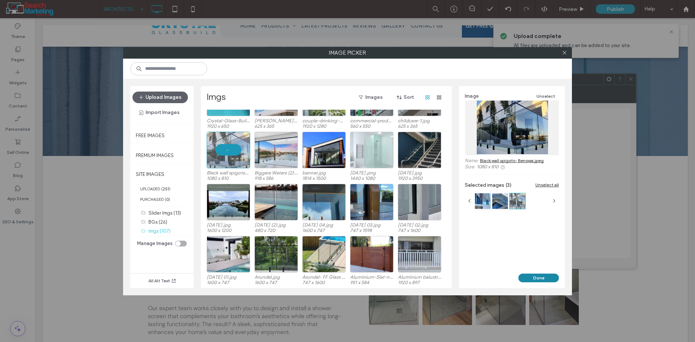
click at [537, 276] on button "Done" at bounding box center [538, 278] width 41 height 9
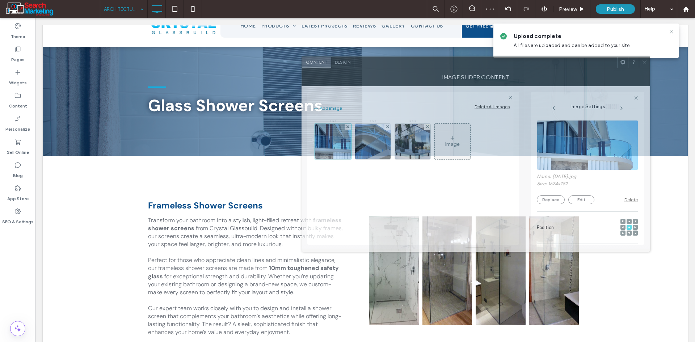
drag, startPoint x: 552, startPoint y: 80, endPoint x: 507, endPoint y: 63, distance: 48.0
click at [507, 63] on div at bounding box center [485, 62] width 263 height 11
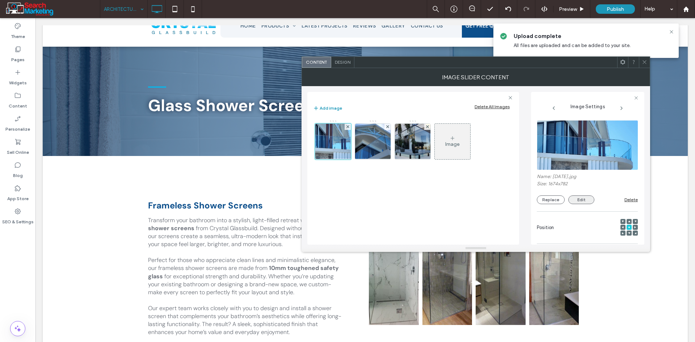
click at [574, 199] on button "Edit" at bounding box center [581, 199] width 26 height 9
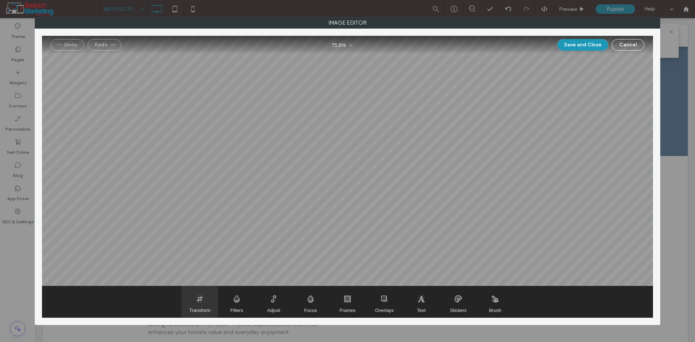
click at [200, 298] on span "Transform" at bounding box center [200, 301] width 36 height 31
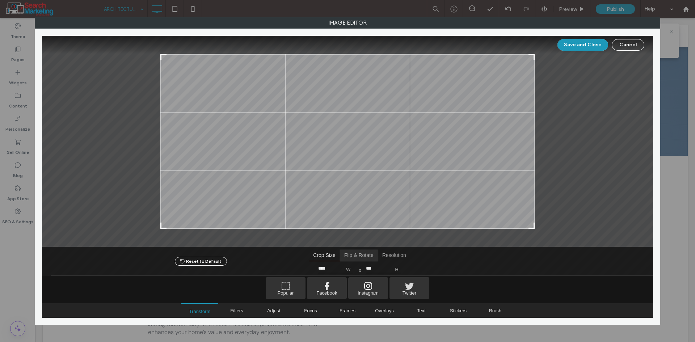
click at [360, 255] on span "Flip & Rotate" at bounding box center [359, 256] width 38 height 12
click at [413, 269] on span "Rotate Clockwise" at bounding box center [415, 268] width 10 height 10
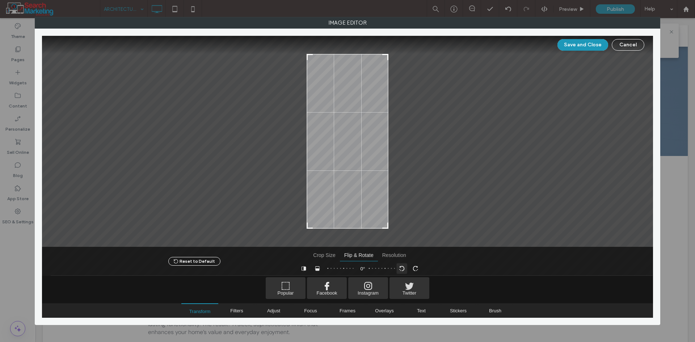
click at [398, 266] on span "Rotate Counterclockwise" at bounding box center [402, 268] width 10 height 10
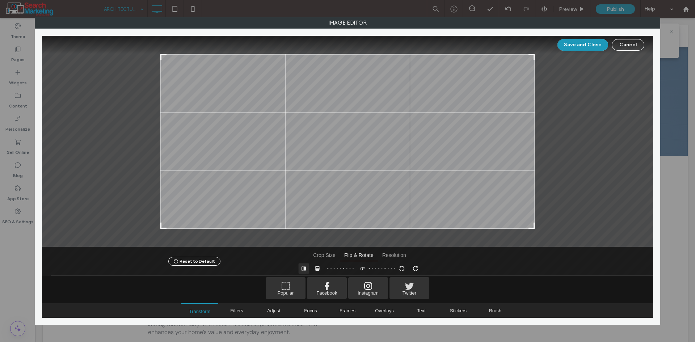
click at [301, 268] on span "Flip Horizontal" at bounding box center [303, 268] width 10 height 10
click at [580, 48] on button "Save and Close" at bounding box center [582, 45] width 51 height 12
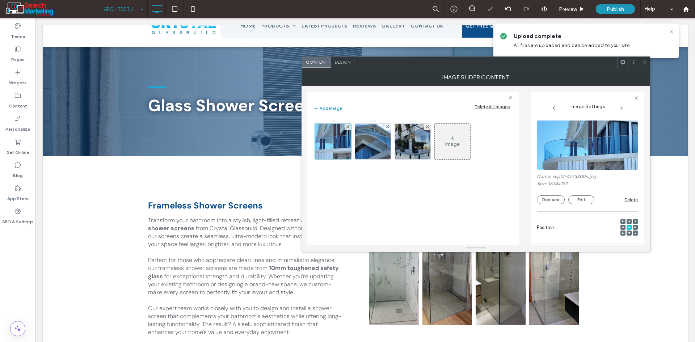
drag, startPoint x: 645, startPoint y: 63, endPoint x: 640, endPoint y: 63, distance: 5.1
click at [645, 63] on icon at bounding box center [643, 61] width 5 height 5
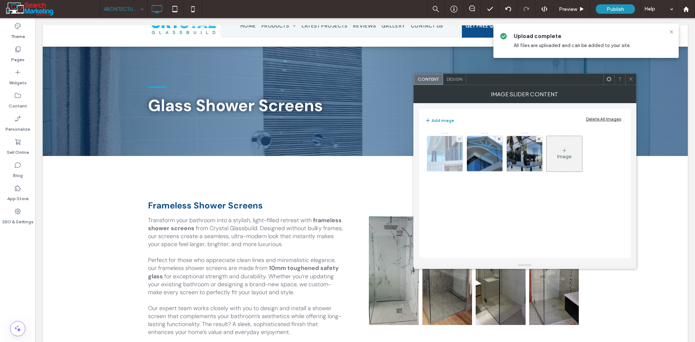
click at [442, 151] on img at bounding box center [445, 153] width 76 height 35
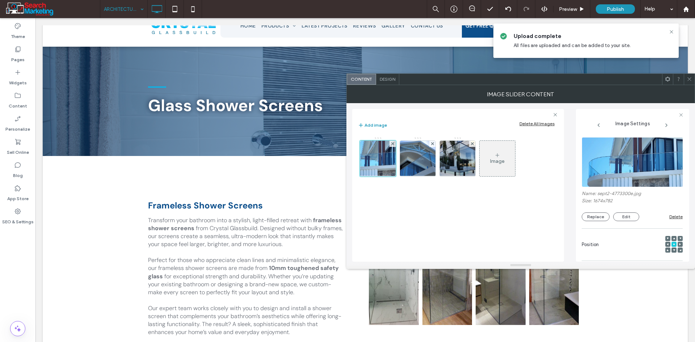
click at [665, 245] on div at bounding box center [667, 244] width 5 height 5
click at [666, 243] on icon at bounding box center [667, 244] width 2 height 2
click at [691, 78] on icon at bounding box center [688, 78] width 5 height 5
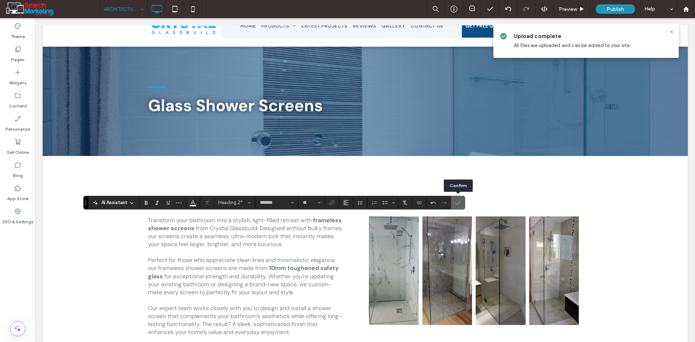
click at [459, 204] on icon "Confirm" at bounding box center [458, 203] width 6 height 6
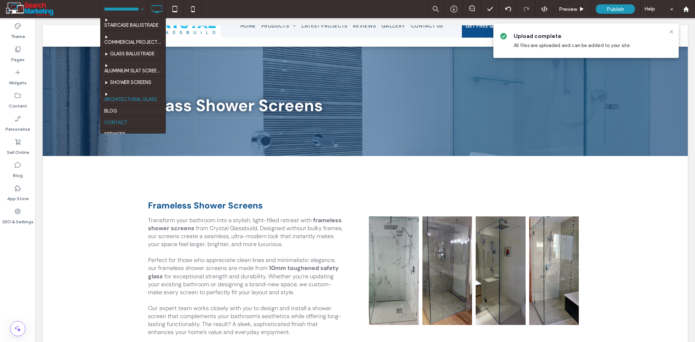
scroll to position [55, 0]
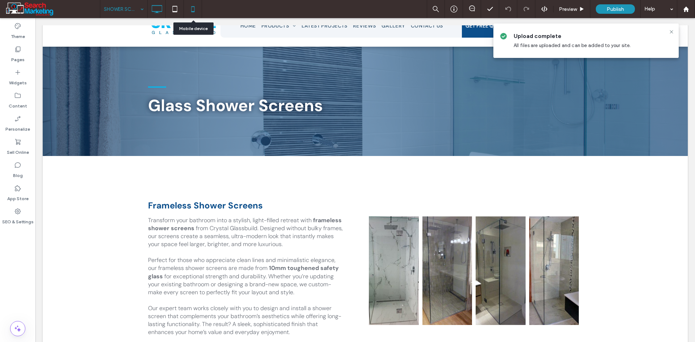
click at [193, 6] on icon at bounding box center [193, 9] width 14 height 14
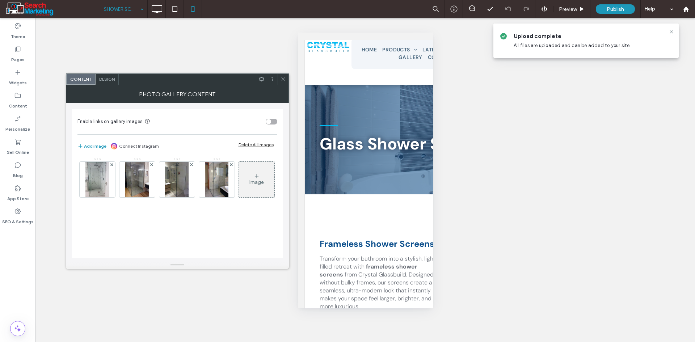
click at [105, 77] on span "Design" at bounding box center [107, 78] width 16 height 5
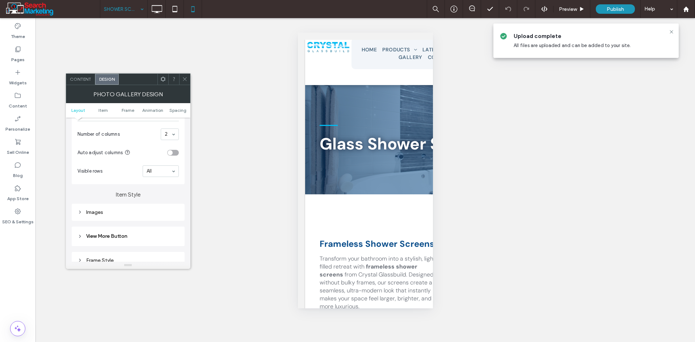
scroll to position [217, 0]
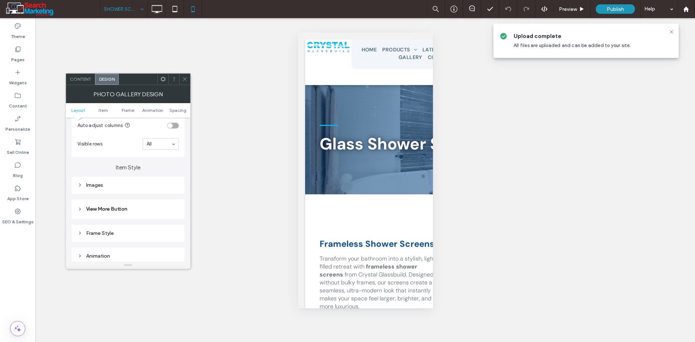
click at [111, 179] on div "Images" at bounding box center [128, 185] width 113 height 17
click at [123, 190] on div "Images" at bounding box center [128, 185] width 113 height 17
click at [106, 181] on div "Images" at bounding box center [127, 185] width 101 height 10
type input "*"
type input "***"
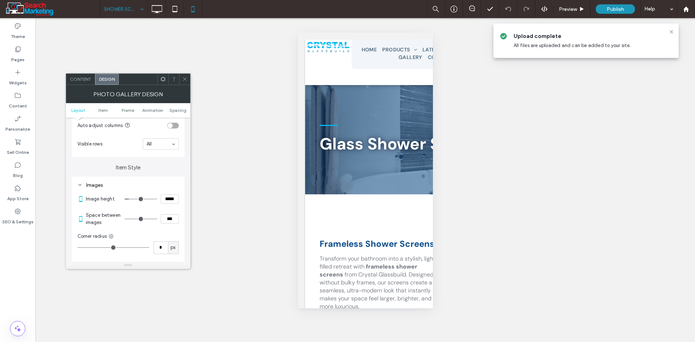
type input "*"
type input "***"
type input "*"
type input "***"
type input "*"
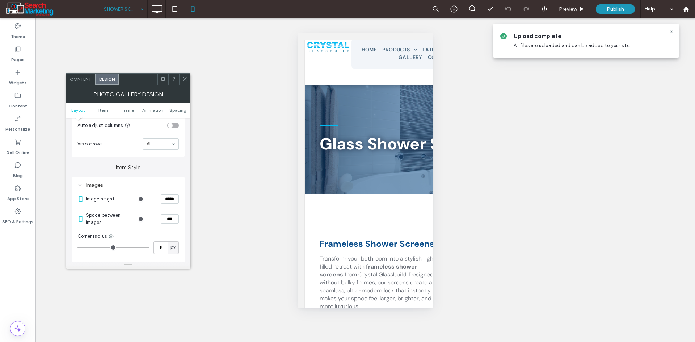
type input "***"
type input "*"
type input "***"
drag, startPoint x: 128, startPoint y: 218, endPoint x: 134, endPoint y: 219, distance: 6.2
type input "*"
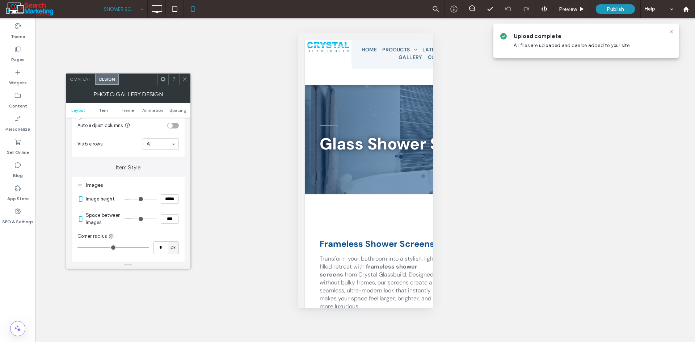
click at [134, 219] on input "range" at bounding box center [140, 219] width 33 height 1
drag, startPoint x: 185, startPoint y: 78, endPoint x: 286, endPoint y: 78, distance: 101.3
click at [190, 77] on div "Content Design" at bounding box center [128, 79] width 124 height 12
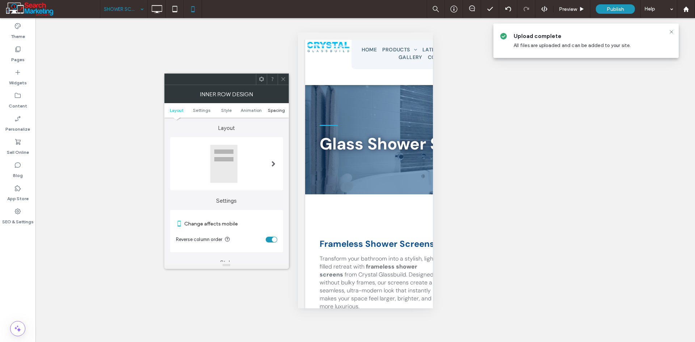
click at [277, 109] on span "Spacing" at bounding box center [276, 109] width 17 height 5
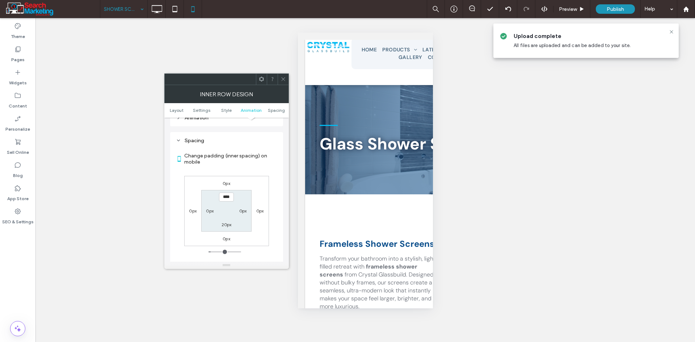
scroll to position [304, 0]
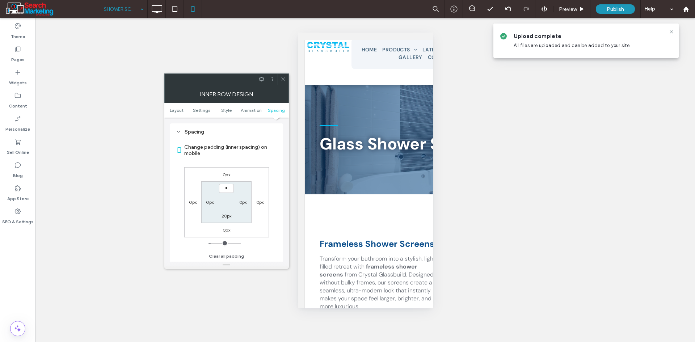
type input "***"
type input "*"
drag, startPoint x: 283, startPoint y: 82, endPoint x: 292, endPoint y: 86, distance: 9.9
click at [284, 81] on span at bounding box center [282, 79] width 5 height 11
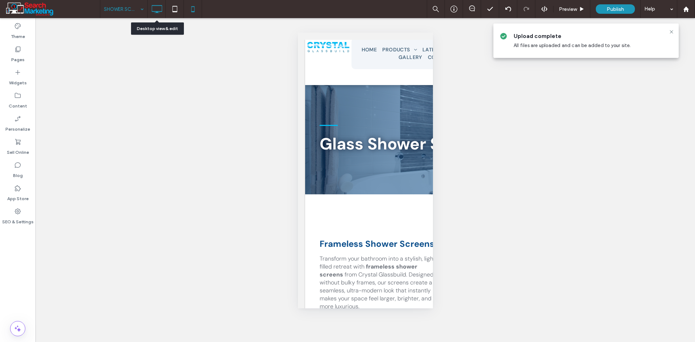
click at [154, 9] on icon at bounding box center [156, 9] width 14 height 14
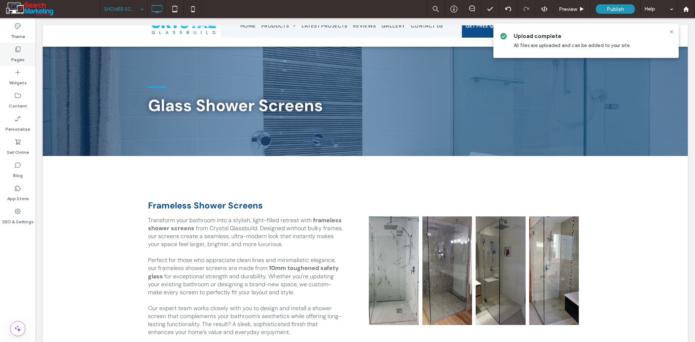
click at [24, 52] on div "Pages" at bounding box center [17, 54] width 35 height 23
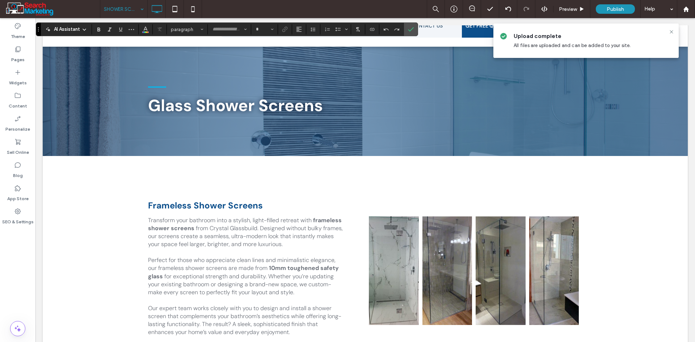
type input "*******"
type input "**"
click at [411, 26] on span "Confirm" at bounding box center [409, 29] width 3 height 13
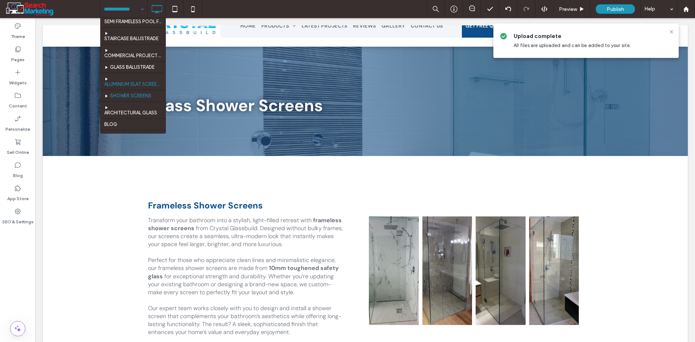
scroll to position [55, 0]
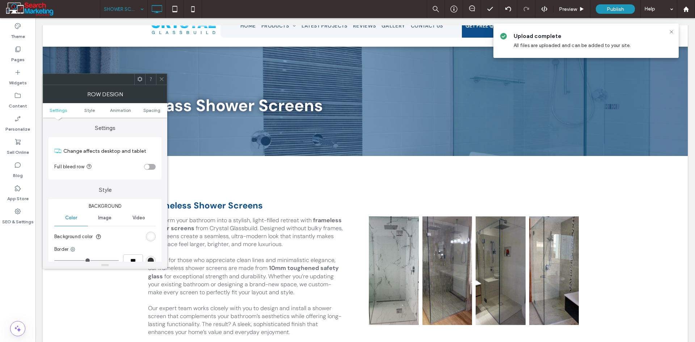
click at [160, 84] on span at bounding box center [161, 79] width 5 height 11
